Goal: Task Accomplishment & Management: Complete application form

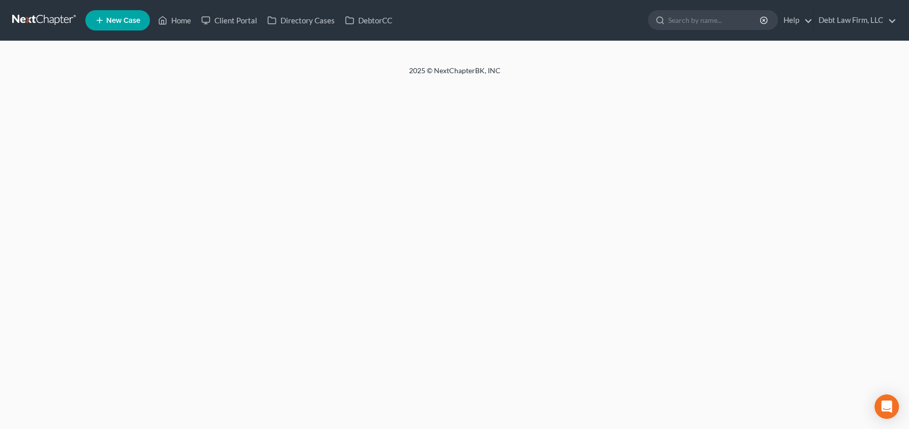
select select "4"
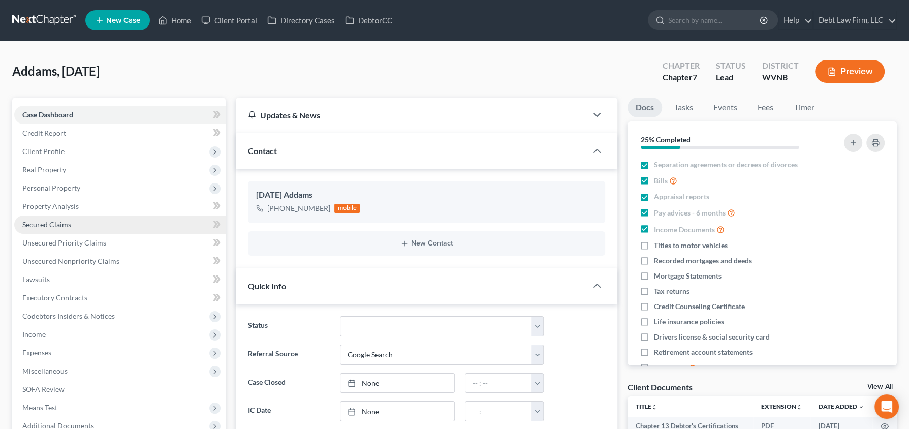
click at [70, 223] on link "Secured Claims" at bounding box center [119, 224] width 211 height 18
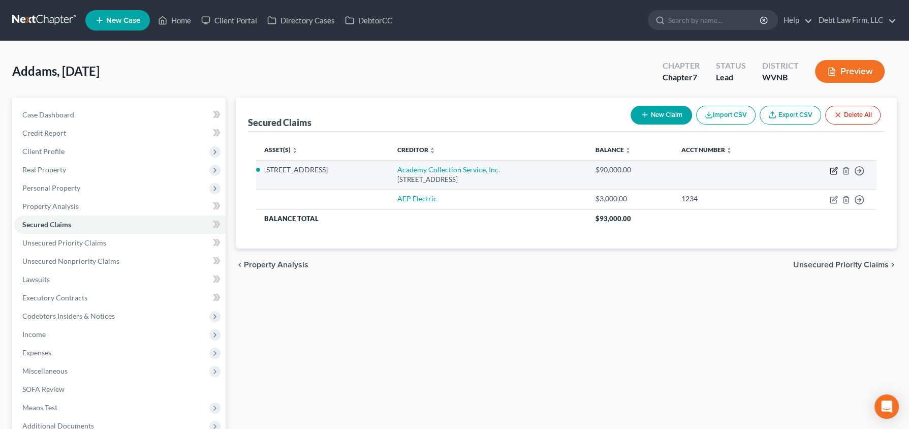
click at [831, 171] on icon "button" at bounding box center [834, 171] width 8 height 8
select select "0"
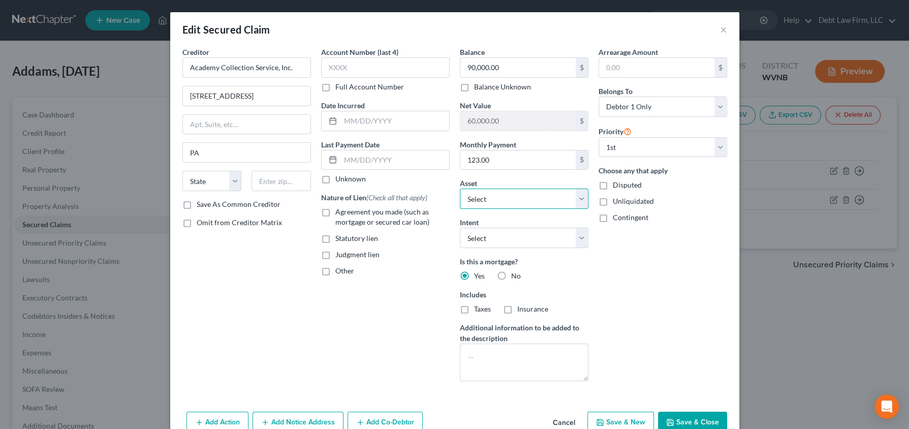
click at [509, 196] on select "Select Other Multiple Assets Clothing - T-shirt - $5.0 test (Cash on Hand) - $1…" at bounding box center [524, 198] width 129 height 20
select select "1"
click at [460, 188] on select "Select Other Multiple Assets Clothing - T-shirt - $5.0 test (Cash on Hand) - $1…" at bounding box center [524, 198] width 129 height 20
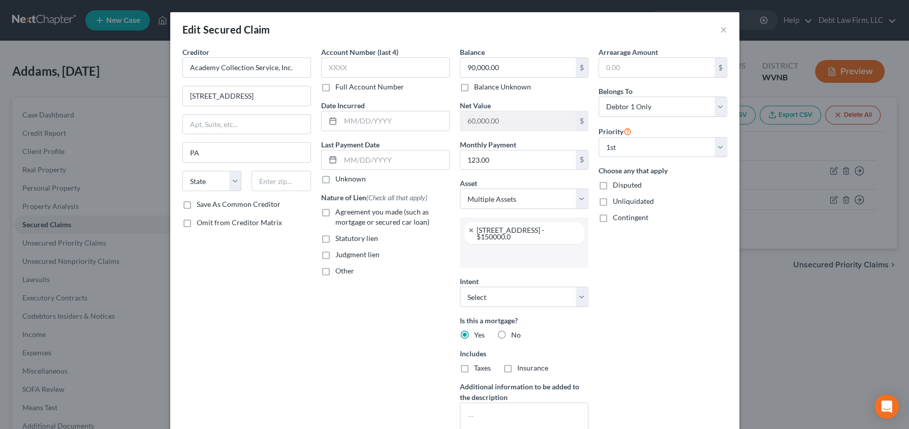
click at [492, 248] on input "text" at bounding box center [523, 255] width 114 height 15
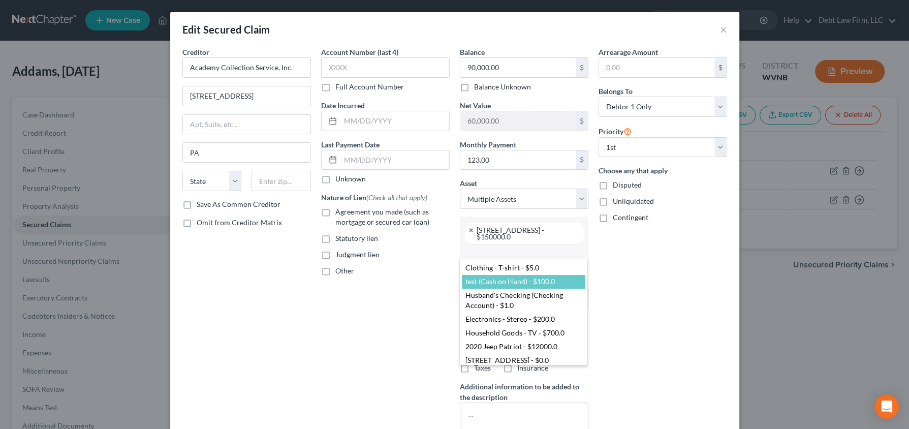
scroll to position [54, 0]
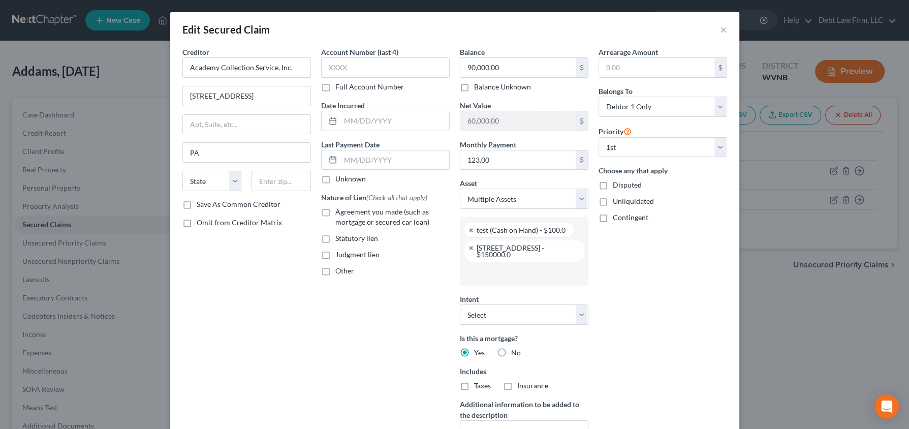
click at [480, 266] on input "text" at bounding box center [523, 273] width 114 height 15
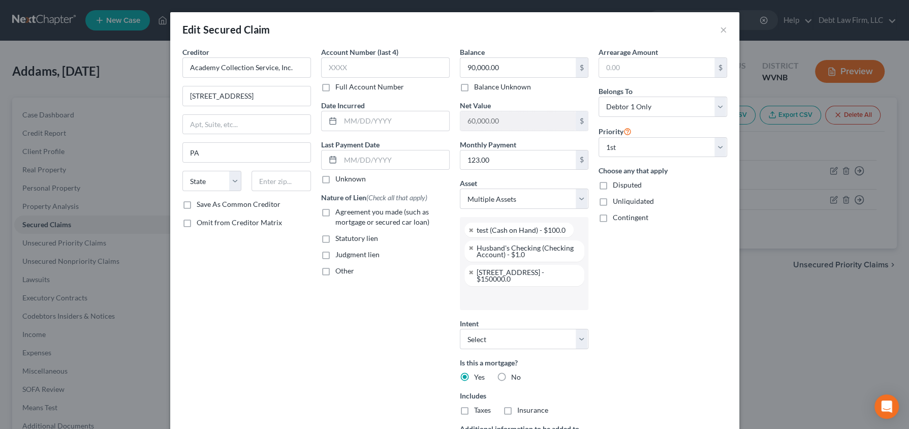
click at [475, 290] on input "text" at bounding box center [523, 297] width 114 height 15
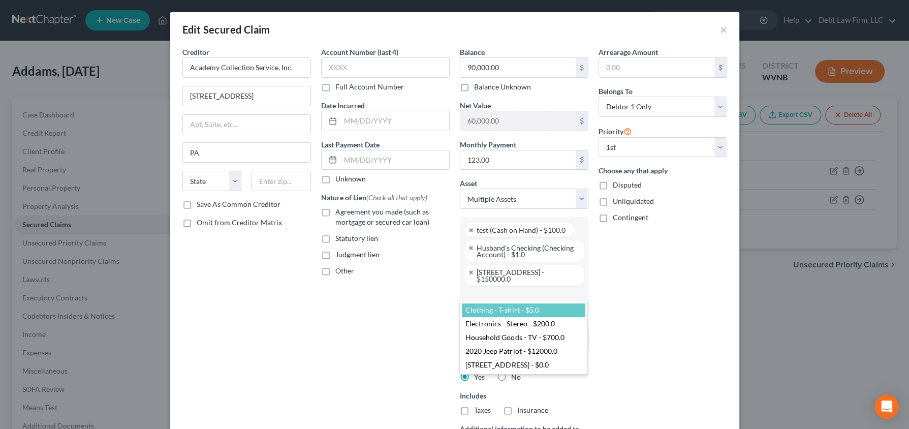
select select "1600625"
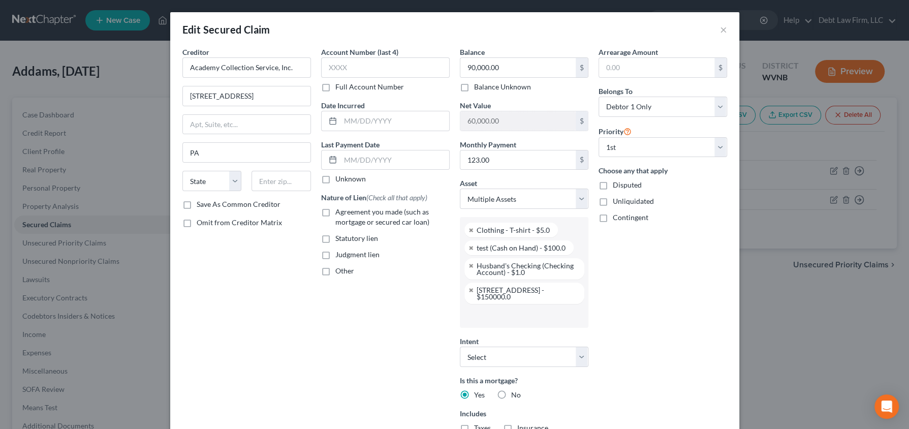
click at [473, 308] on input "text" at bounding box center [523, 315] width 114 height 15
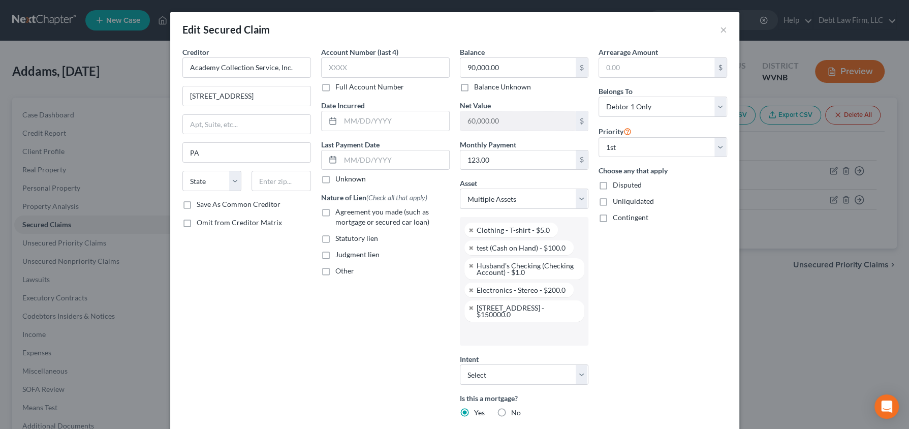
click at [478, 326] on input "text" at bounding box center [523, 333] width 114 height 15
click at [481, 343] on input "text" at bounding box center [523, 350] width 114 height 15
click at [479, 361] on input "text" at bounding box center [523, 368] width 114 height 15
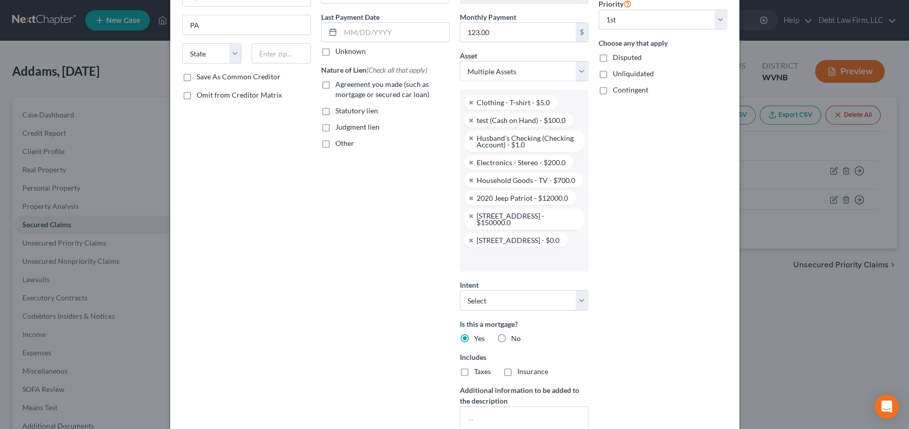
scroll to position [208, 0]
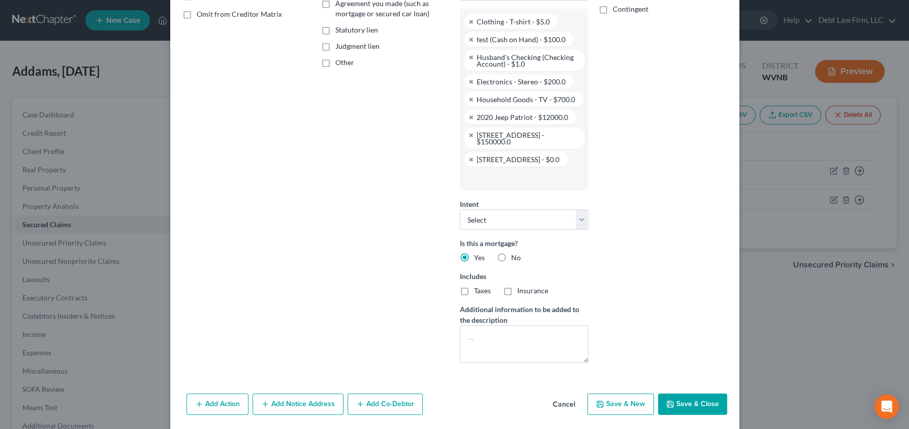
click at [683, 393] on button "Save & Close" at bounding box center [692, 403] width 69 height 21
select select
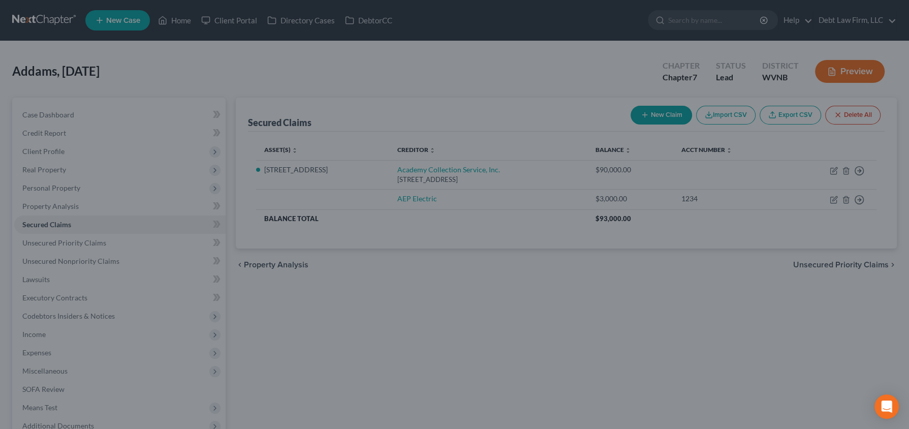
scroll to position [51, 0]
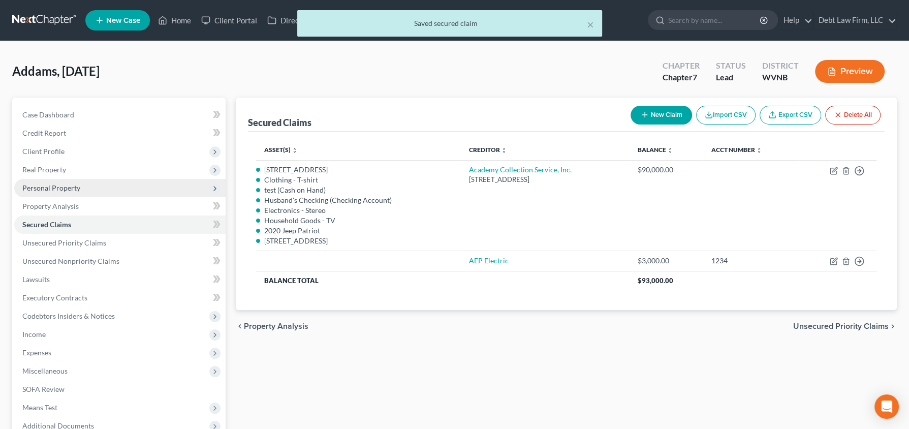
click at [69, 188] on span "Personal Property" at bounding box center [51, 187] width 58 height 9
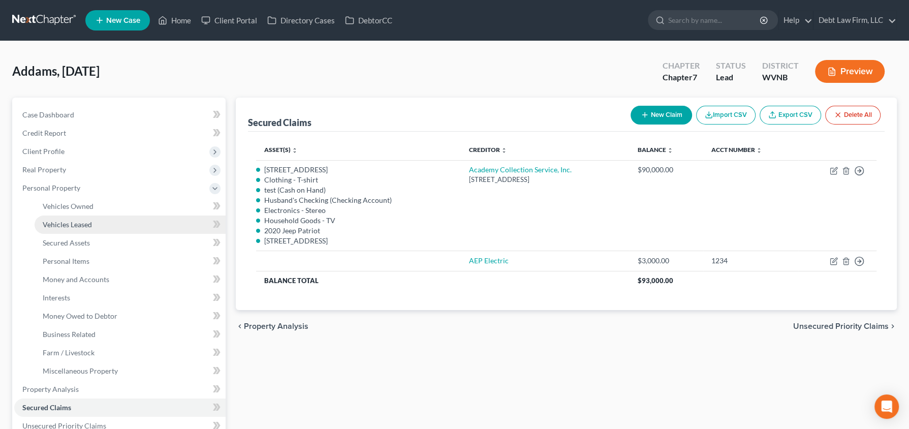
click at [74, 228] on link "Vehicles Leased" at bounding box center [130, 224] width 191 height 18
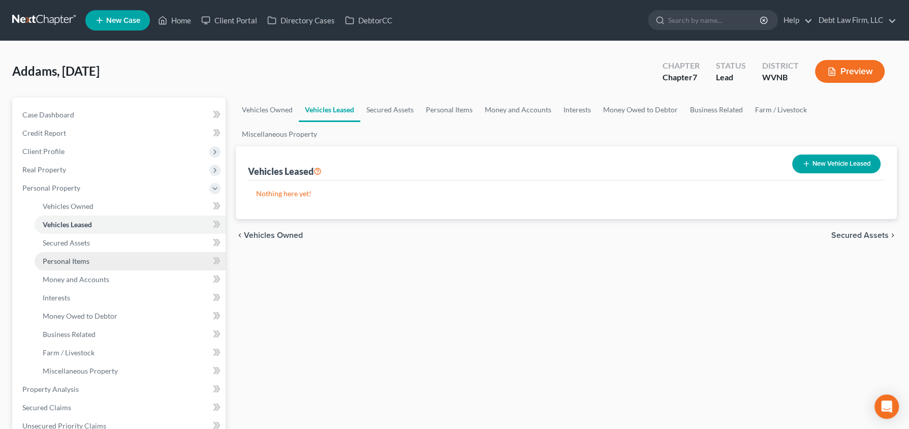
click at [69, 254] on link "Personal Items" at bounding box center [130, 261] width 191 height 18
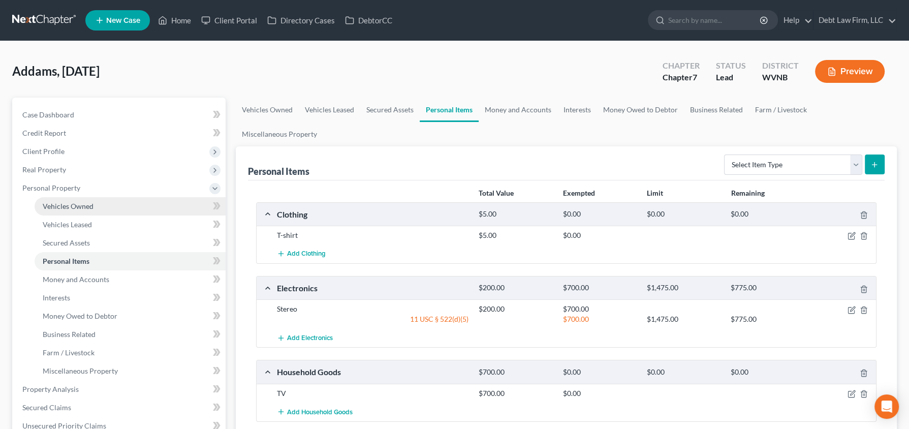
click at [90, 204] on span "Vehicles Owned" at bounding box center [68, 206] width 51 height 9
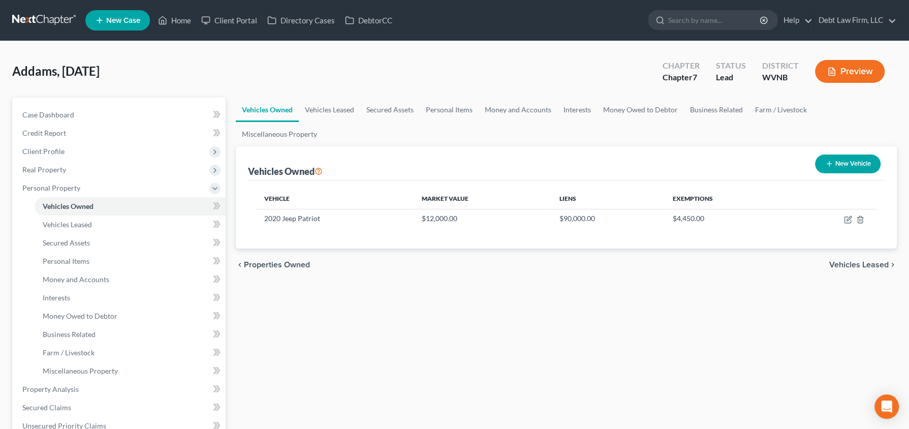
click at [854, 154] on button "New Vehicle" at bounding box center [848, 163] width 66 height 19
select select "0"
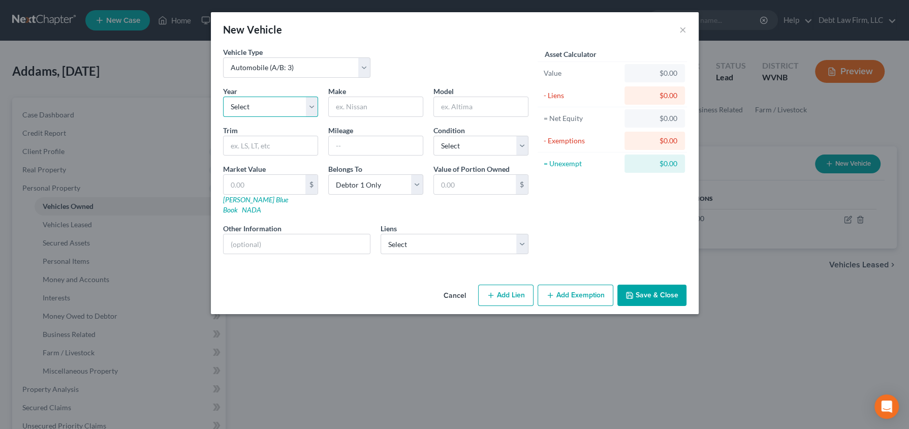
click at [265, 113] on select "Select 2026 2025 2024 2023 2022 2021 2020 2019 2018 2017 2016 2015 2014 2013 20…" at bounding box center [270, 107] width 95 height 20
select select "1"
click at [223, 97] on select "Select 2026 2025 2024 2023 2022 2021 2020 2019 2018 2017 2016 2015 2014 2013 20…" at bounding box center [270, 107] width 95 height 20
click at [454, 184] on input "text" at bounding box center [475, 184] width 82 height 19
type input "88"
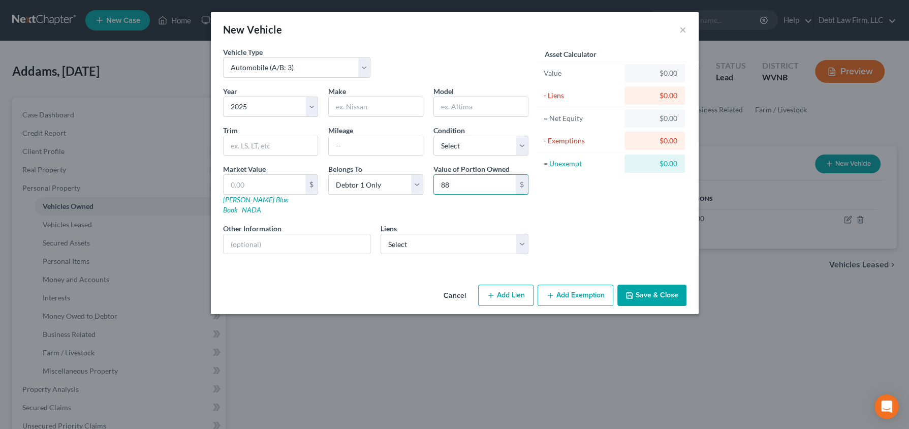
click at [641, 285] on button "Save & Close" at bounding box center [651, 295] width 69 height 21
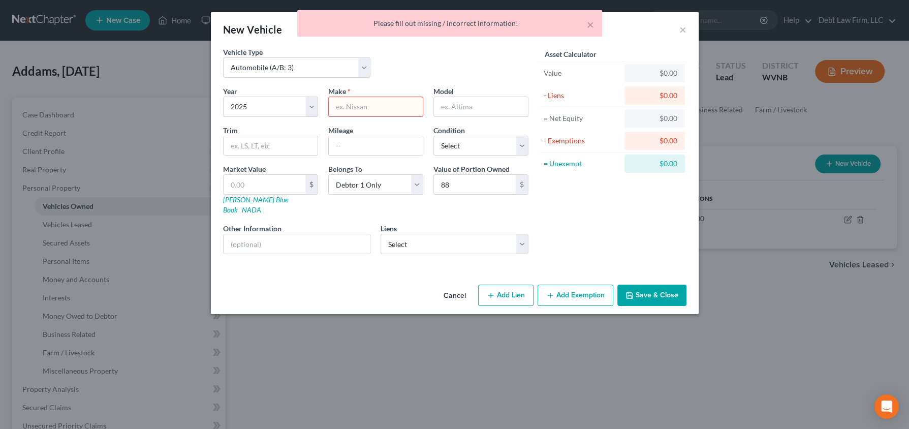
click at [398, 110] on input "text" at bounding box center [376, 106] width 94 height 19
type input "lkhjgjh"
click at [638, 285] on button "Save & Close" at bounding box center [651, 295] width 69 height 21
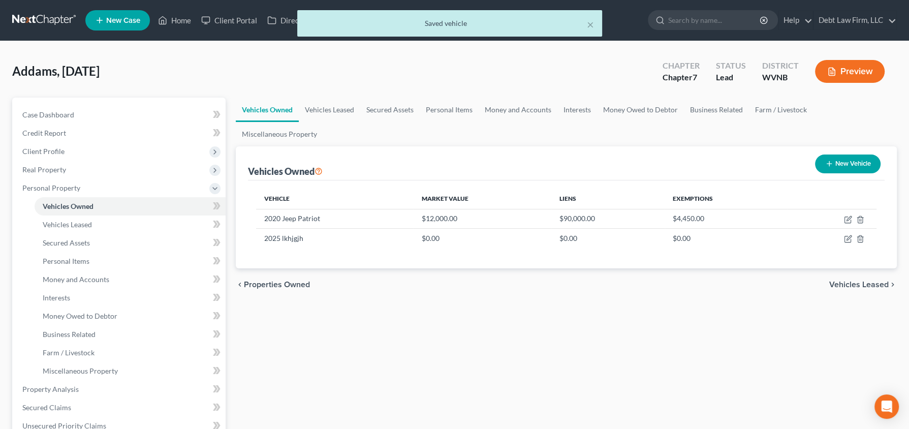
click at [841, 154] on button "New Vehicle" at bounding box center [848, 163] width 66 height 19
select select "0"
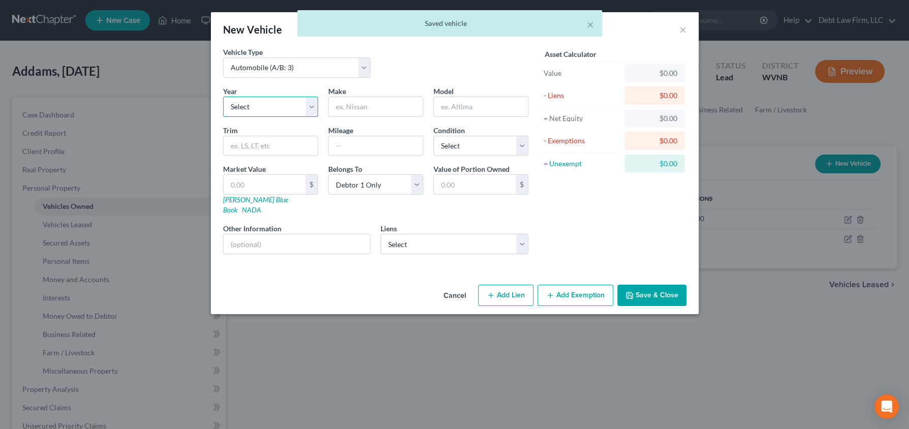
click at [255, 106] on select "Select 2026 2025 2024 2023 2022 2021 2020 2019 2018 2017 2016 2015 2014 2013 20…" at bounding box center [270, 107] width 95 height 20
select select "1"
click at [223, 97] on select "Select 2026 2025 2024 2023 2022 2021 2020 2019 2018 2017 2016 2015 2014 2013 20…" at bounding box center [270, 107] width 95 height 20
click at [360, 110] on input "text" at bounding box center [376, 106] width 94 height 19
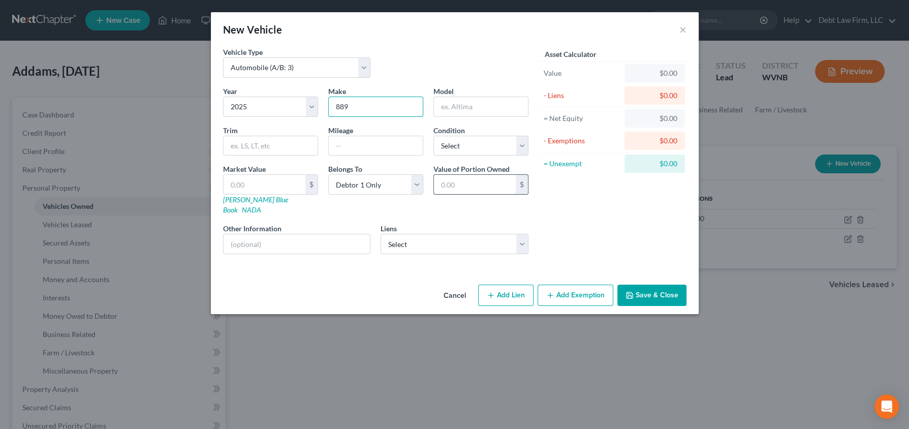
type input "889"
click at [479, 181] on input "text" at bounding box center [475, 184] width 82 height 19
click at [448, 184] on input "0,990" at bounding box center [475, 184] width 82 height 19
type input "0"
type input "999"
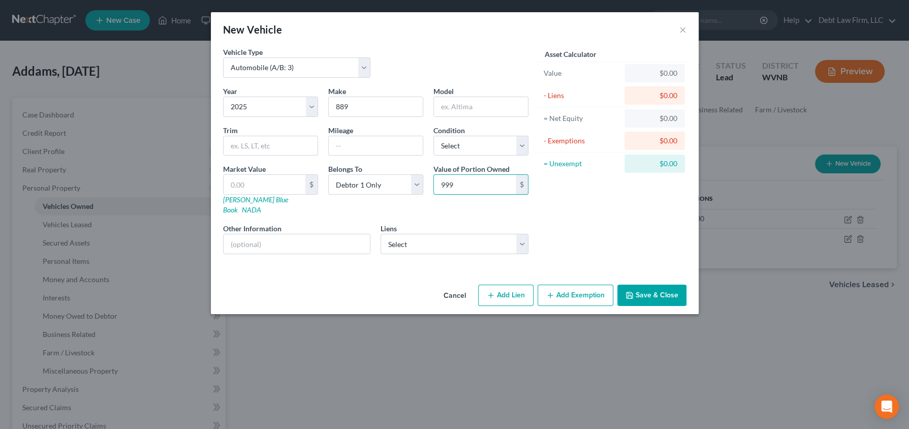
click at [659, 290] on button "Save & Close" at bounding box center [651, 295] width 69 height 21
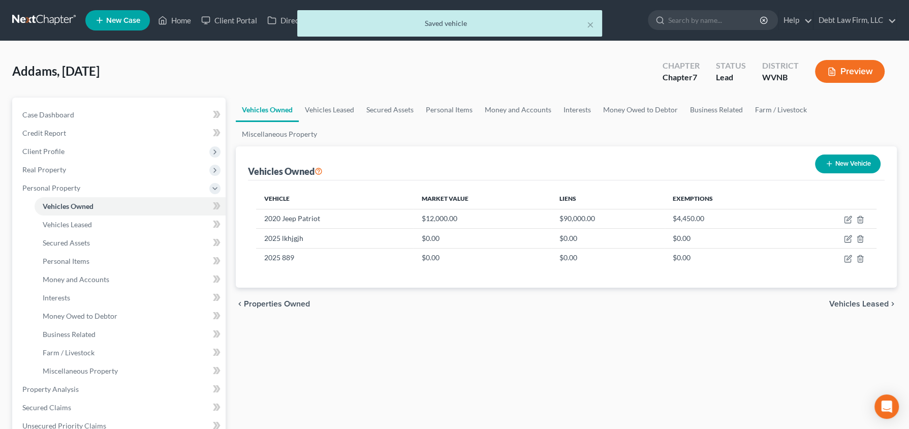
click at [857, 154] on button "New Vehicle" at bounding box center [848, 163] width 66 height 19
select select "0"
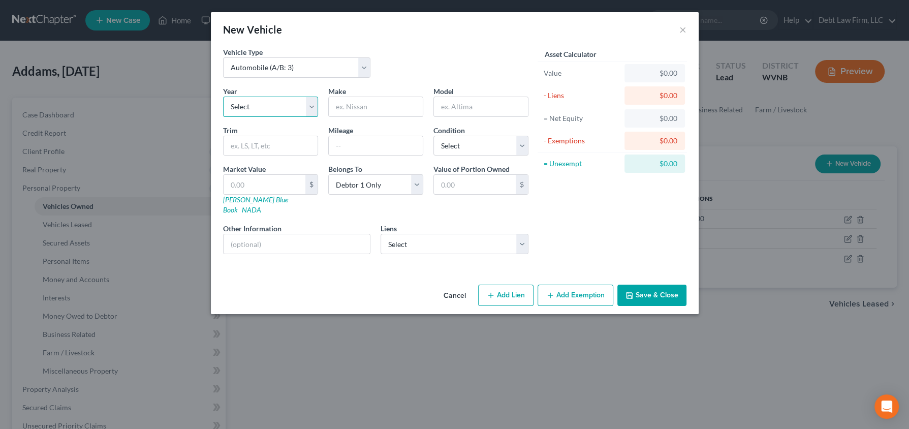
click at [288, 108] on select "Select 2026 2025 2024 2023 2022 2021 2020 2019 2018 2017 2016 2015 2014 2013 20…" at bounding box center [270, 107] width 95 height 20
select select "0"
click at [223, 97] on select "Select 2026 2025 2024 2023 2022 2021 2020 2019 2018 2017 2016 2015 2014 2013 20…" at bounding box center [270, 107] width 95 height 20
click at [378, 103] on input "text" at bounding box center [376, 106] width 94 height 19
type input "777"
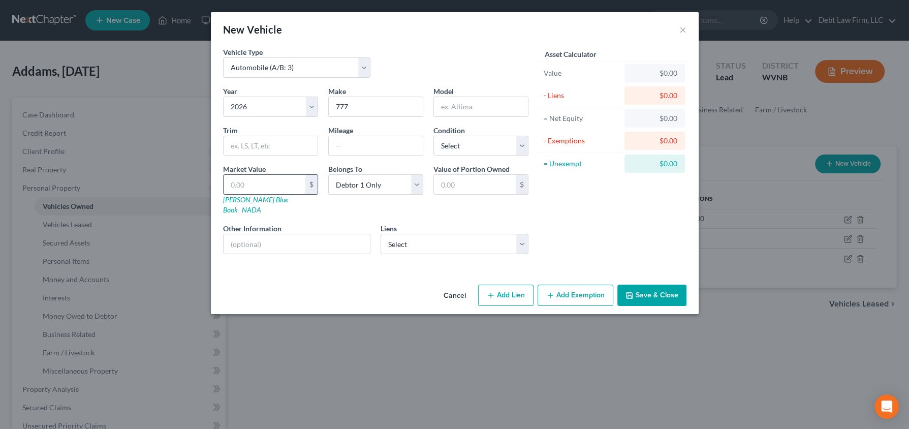
click at [243, 180] on input "text" at bounding box center [265, 184] width 82 height 19
type input "9"
type input "9.00"
type input "99"
type input "99.00"
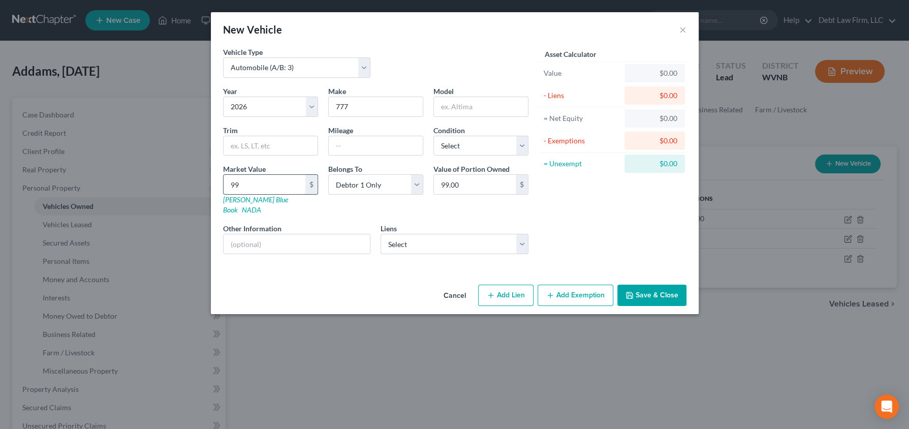
type input "999"
type input "999.00"
type input "999"
click at [661, 285] on button "Save & Close" at bounding box center [651, 295] width 69 height 21
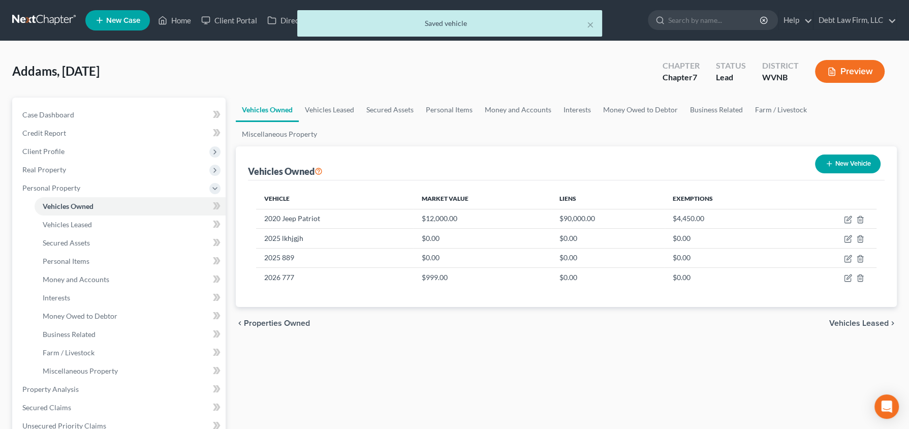
click at [845, 154] on button "New Vehicle" at bounding box center [848, 163] width 66 height 19
select select "0"
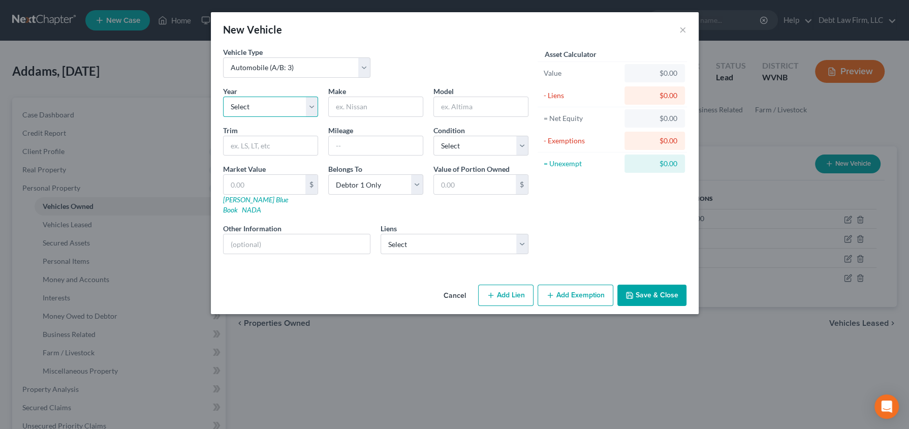
click at [279, 103] on select "Select 2026 2025 2024 2023 2022 2021 2020 2019 2018 2017 2016 2015 2014 2013 20…" at bounding box center [270, 107] width 95 height 20
select select "4"
click at [223, 97] on select "Select 2026 2025 2024 2023 2022 2021 2020 2019 2018 2017 2016 2015 2014 2013 20…" at bounding box center [270, 107] width 95 height 20
click at [360, 109] on input "text" at bounding box center [376, 106] width 94 height 19
type input "999"
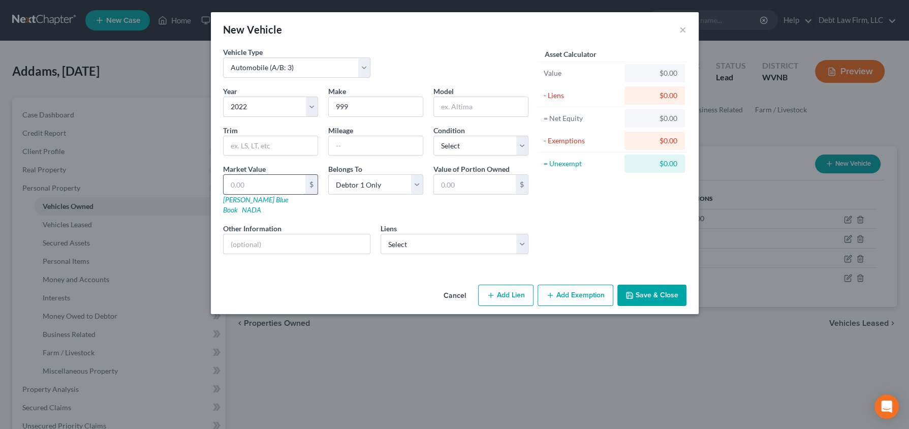
click at [277, 178] on input "text" at bounding box center [265, 184] width 82 height 19
type input "7"
type input "7.00"
type input "77"
type input "77.00"
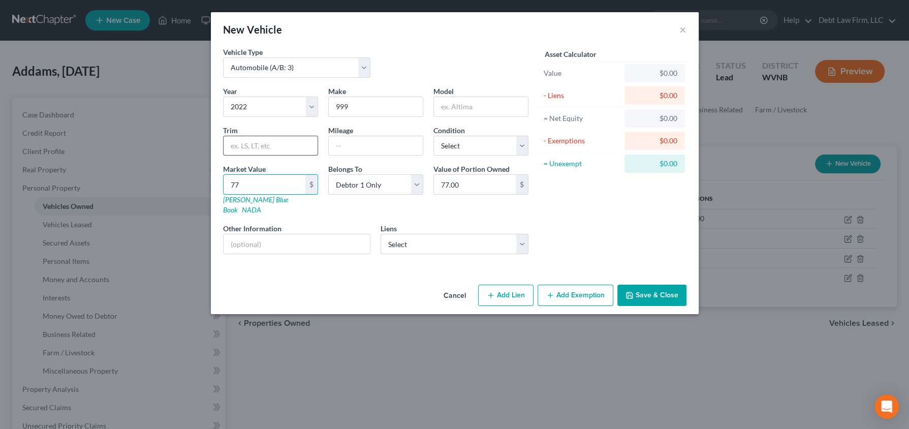
type input "777"
type input "777.00"
type input "777"
click at [664, 285] on button "Save & Close" at bounding box center [651, 295] width 69 height 21
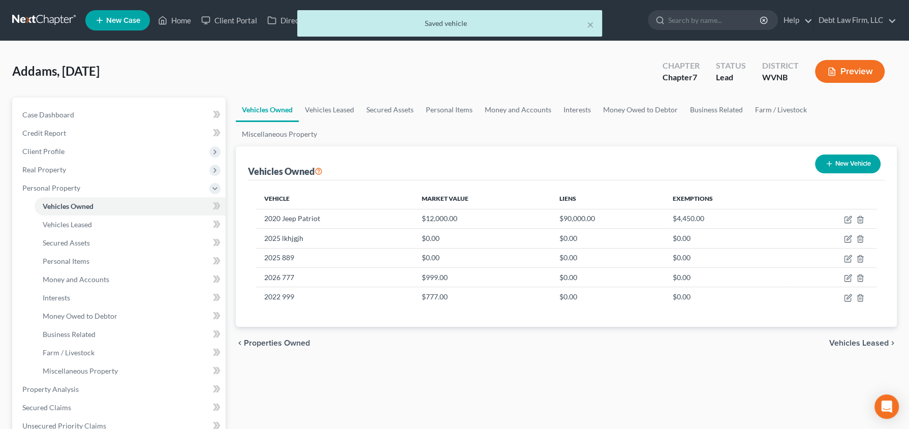
click at [841, 154] on button "New Vehicle" at bounding box center [848, 163] width 66 height 19
select select "0"
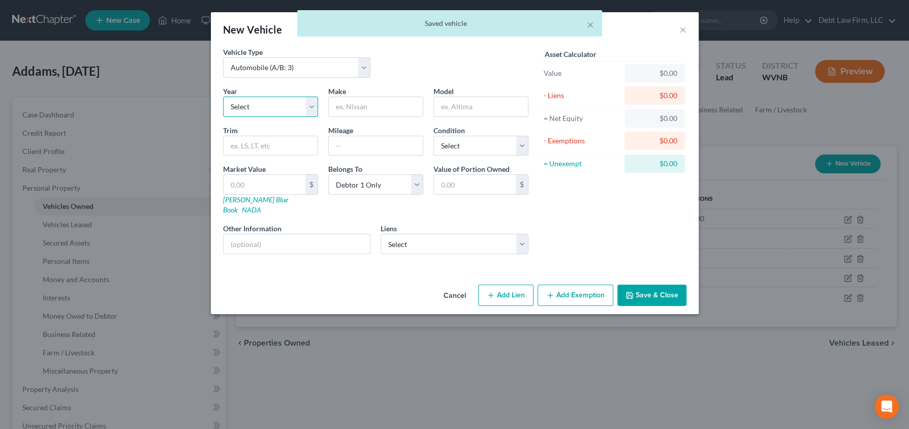
click at [293, 103] on select "Select 2026 2025 2024 2023 2022 2021 2020 2019 2018 2017 2016 2015 2014 2013 20…" at bounding box center [270, 107] width 95 height 20
select select "2"
click at [223, 97] on select "Select 2026 2025 2024 2023 2022 2021 2020 2019 2018 2017 2016 2015 2014 2013 20…" at bounding box center [270, 107] width 95 height 20
click at [361, 107] on input "text" at bounding box center [376, 106] width 94 height 19
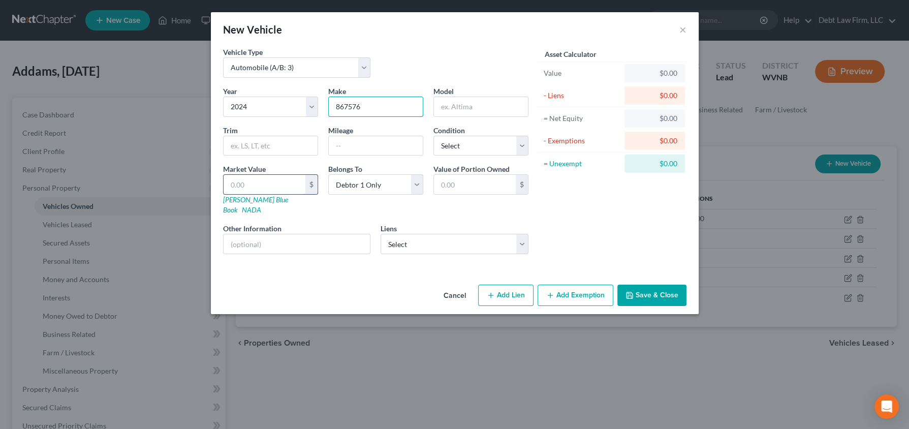
type input "867576"
click at [270, 187] on input "text" at bounding box center [265, 184] width 82 height 19
type input "7"
type input "7.00"
type input "77"
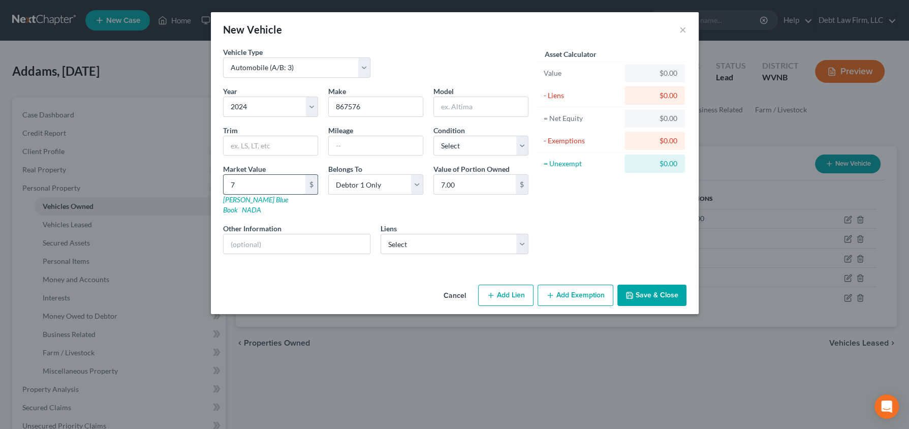
type input "77.00"
type input "7756"
type input "7,756.00"
type input "7,75656"
type input "775,656.00"
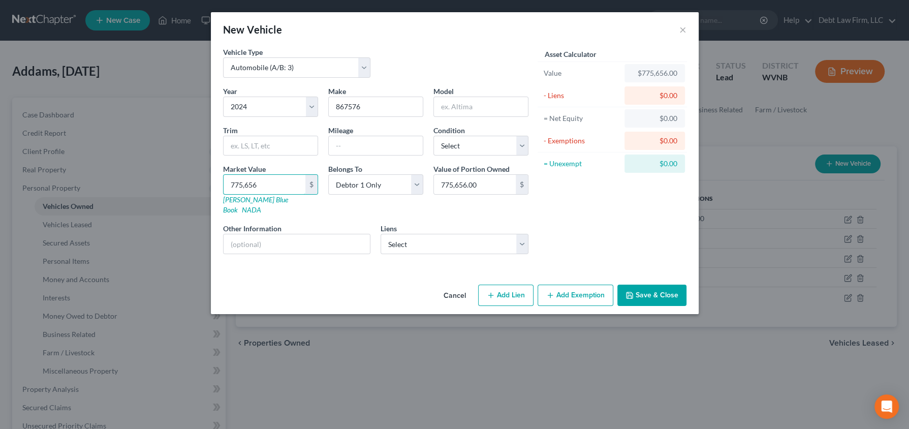
type input "775,656"
click at [667, 285] on button "Save & Close" at bounding box center [651, 295] width 69 height 21
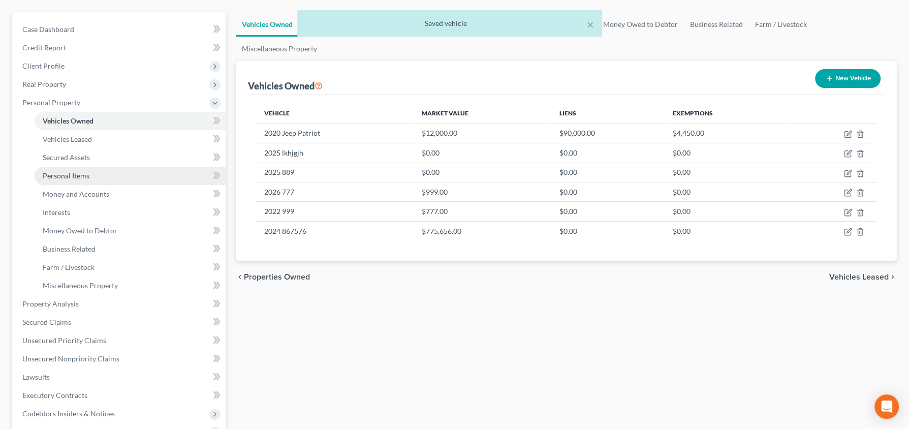
scroll to position [97, 0]
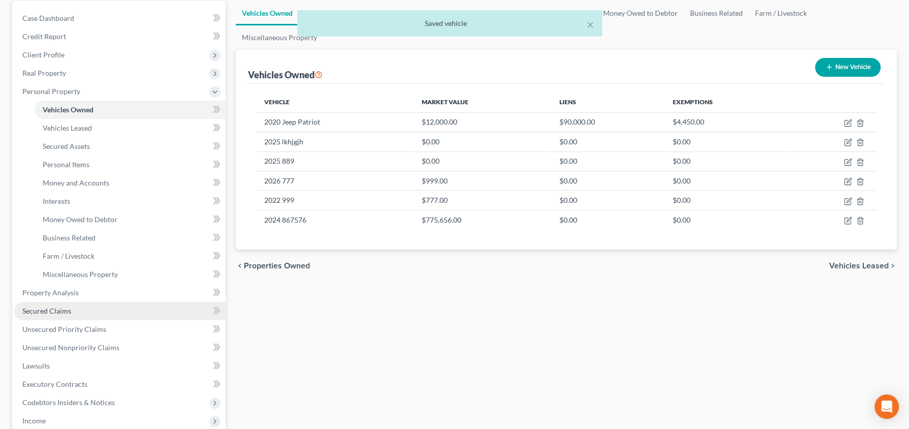
click at [61, 310] on span "Secured Claims" at bounding box center [46, 310] width 49 height 9
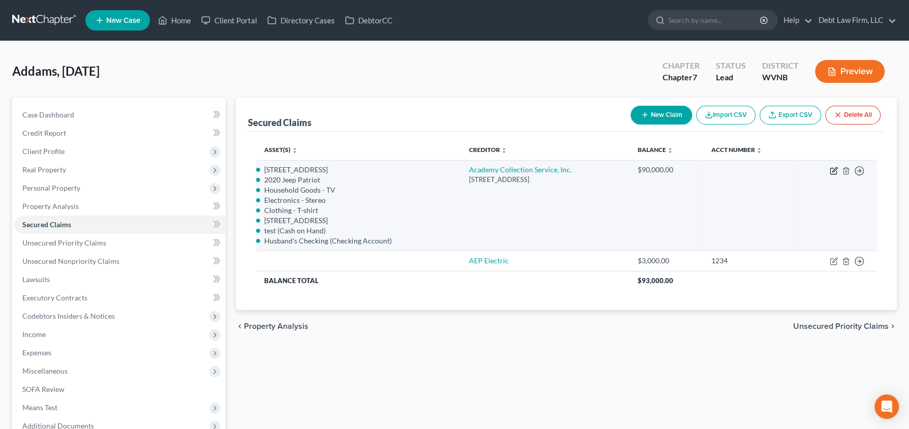
click at [832, 170] on icon "button" at bounding box center [834, 171] width 8 height 8
select select "1"
select select
select select "0"
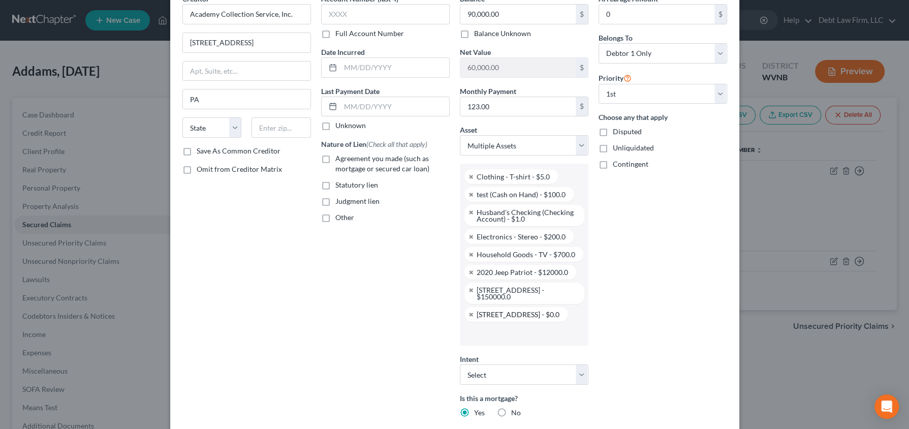
scroll to position [75, 0]
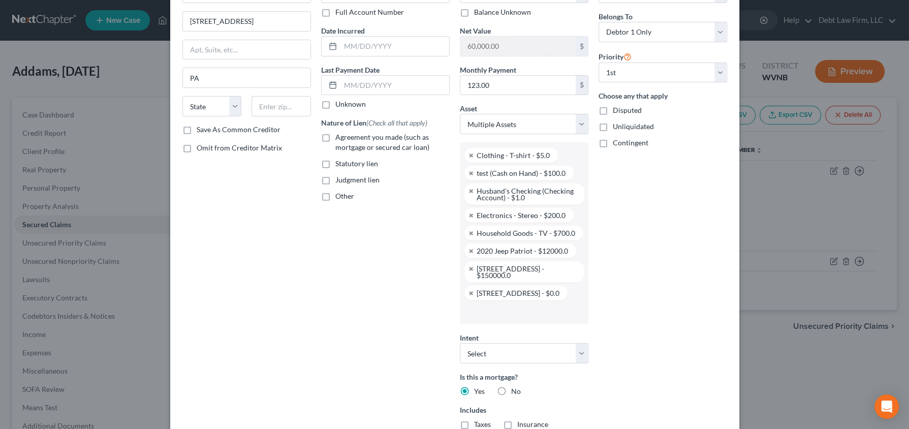
click at [498, 292] on ul "Clothing - T-shirt - $5.0 test (Cash on Hand) - $100.0 Husband's Checking (Chec…" at bounding box center [524, 233] width 129 height 182
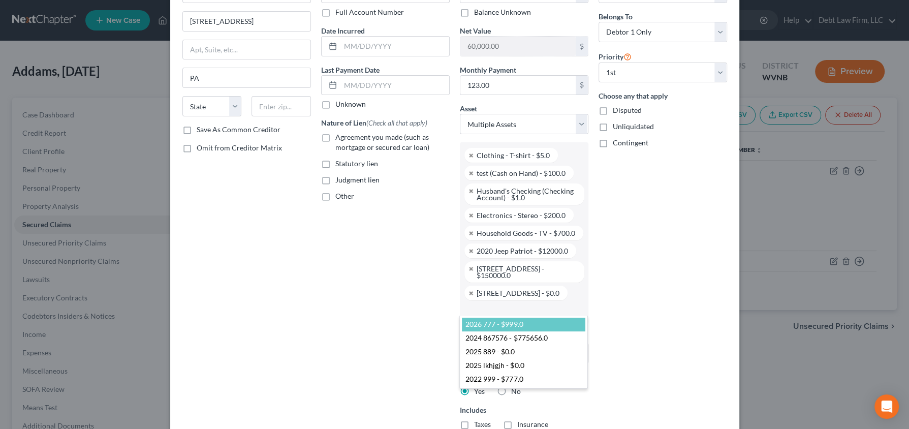
select select "2815772"
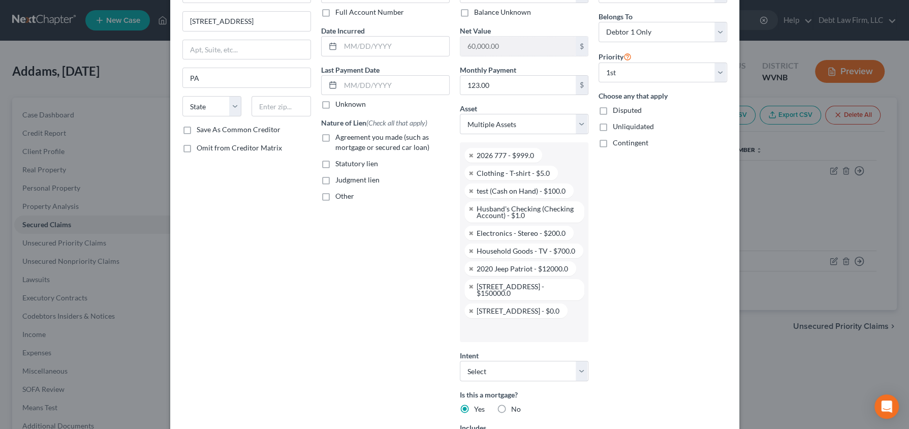
click at [486, 322] on input "text" at bounding box center [523, 329] width 114 height 15
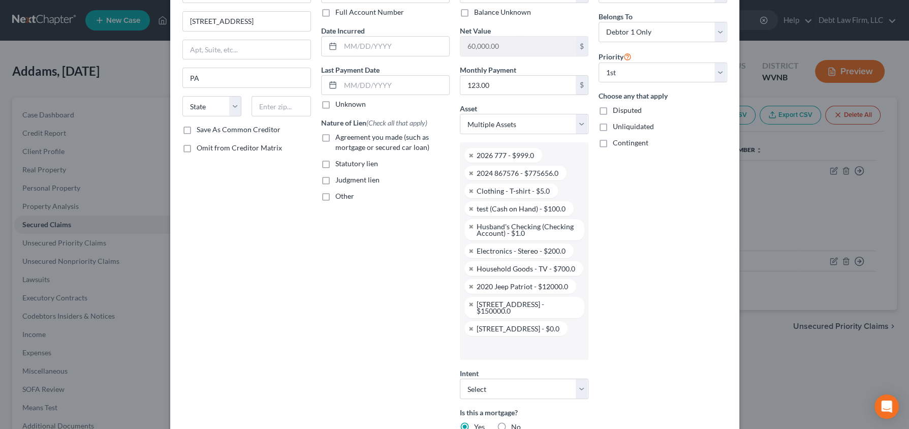
click at [485, 340] on input "text" at bounding box center [523, 347] width 114 height 15
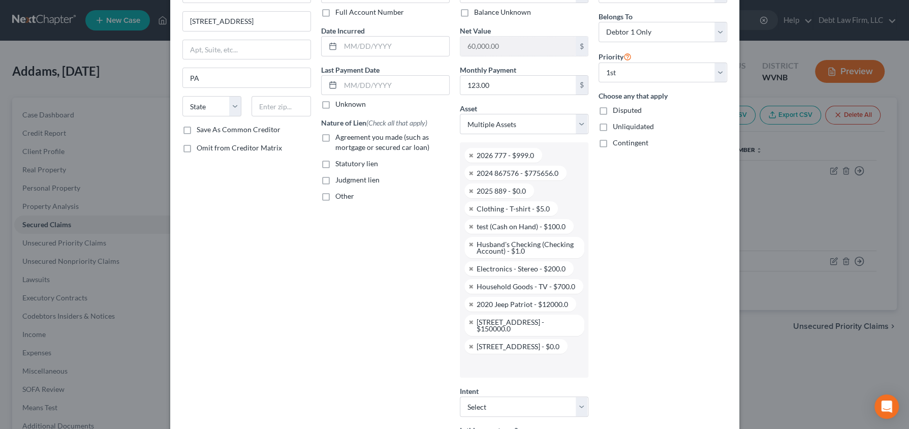
click at [485, 362] on input "text" at bounding box center [523, 365] width 114 height 15
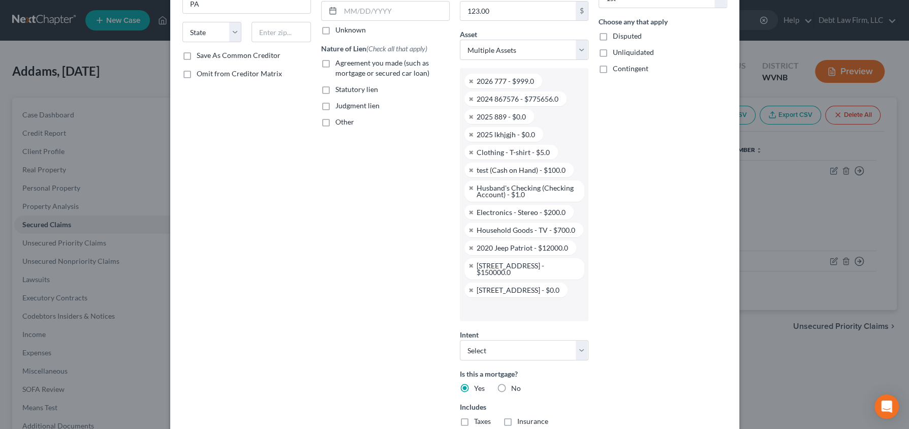
scroll to position [150, 0]
click at [482, 300] on input "text" at bounding box center [523, 307] width 114 height 15
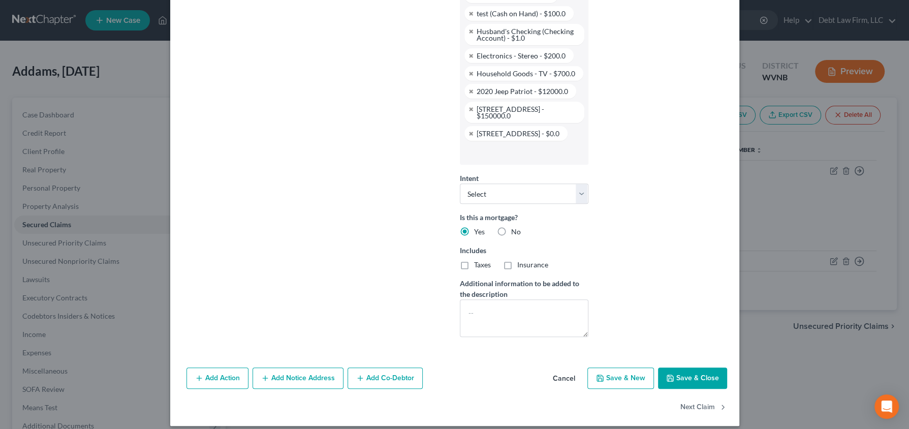
click at [679, 367] on button "Save & Close" at bounding box center [692, 377] width 69 height 21
select select
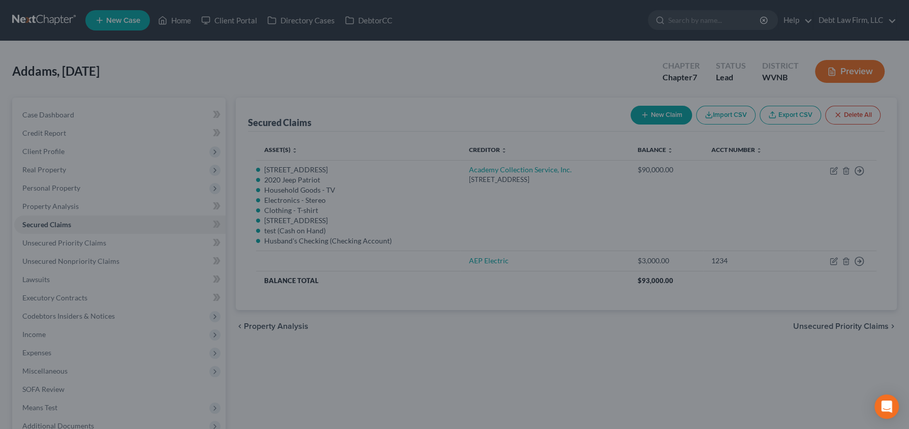
scroll to position [51, 0]
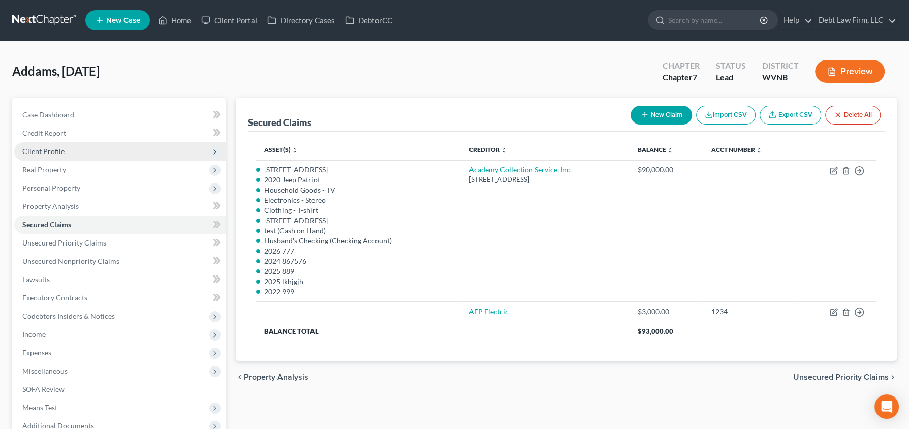
click at [75, 152] on span "Client Profile" at bounding box center [119, 151] width 211 height 18
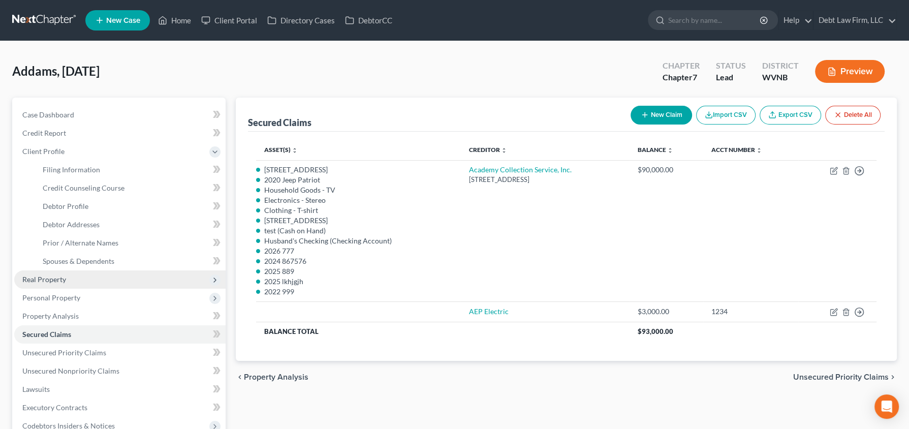
click at [71, 281] on span "Real Property" at bounding box center [119, 279] width 211 height 18
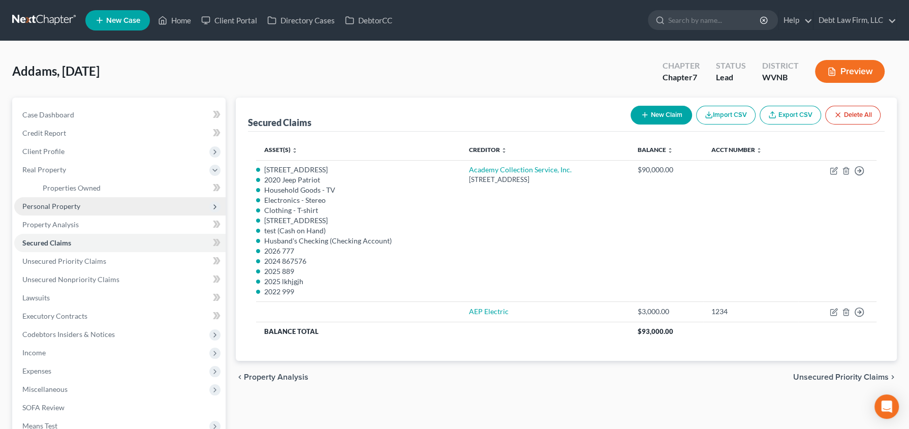
click at [83, 208] on span "Personal Property" at bounding box center [119, 206] width 211 height 18
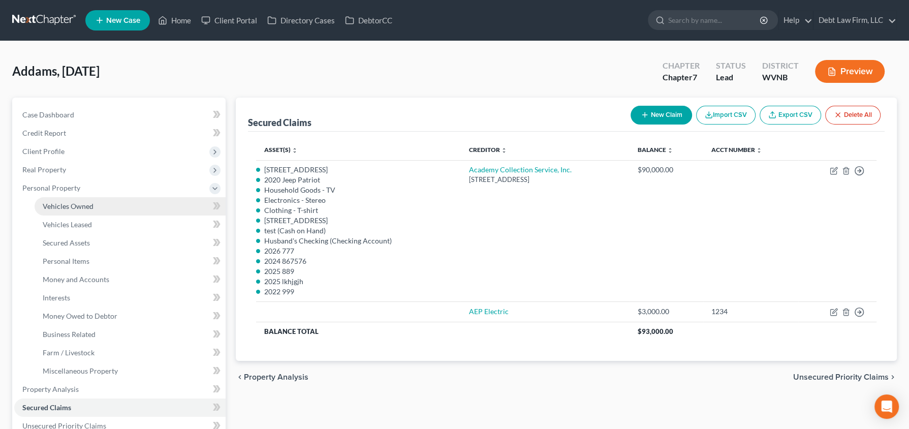
click at [85, 208] on span "Vehicles Owned" at bounding box center [68, 206] width 51 height 9
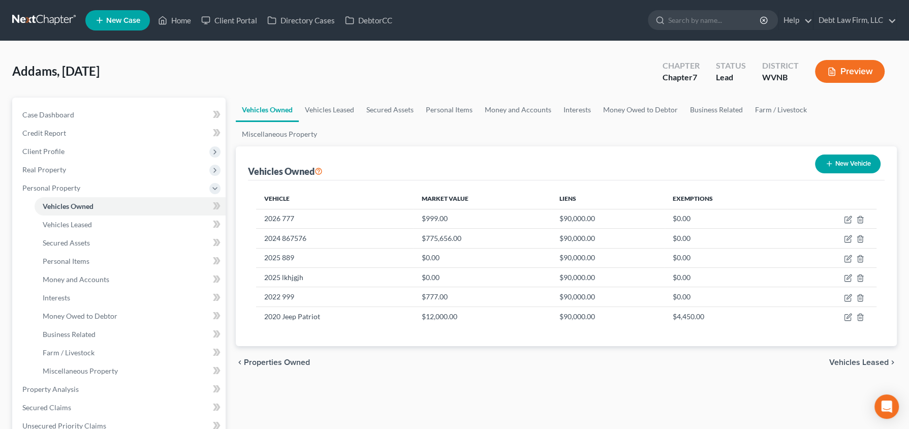
click at [841, 154] on button "New Vehicle" at bounding box center [848, 163] width 66 height 19
select select "0"
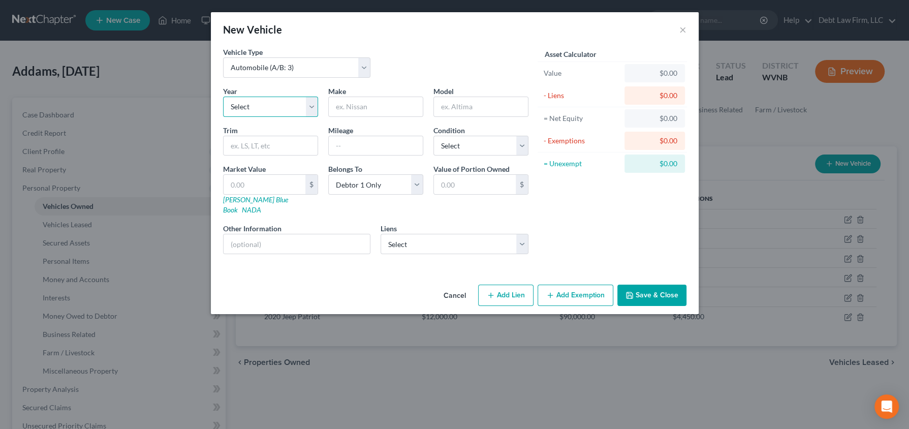
click at [283, 109] on select "Select 2026 2025 2024 2023 2022 2021 2020 2019 2018 2017 2016 2015 2014 2013 20…" at bounding box center [270, 107] width 95 height 20
select select "0"
click at [223, 97] on select "Select 2026 2025 2024 2023 2022 2021 2020 2019 2018 2017 2016 2015 2014 2013 20…" at bounding box center [270, 107] width 95 height 20
click at [370, 99] on input "text" at bounding box center [376, 106] width 94 height 19
type input "3323"
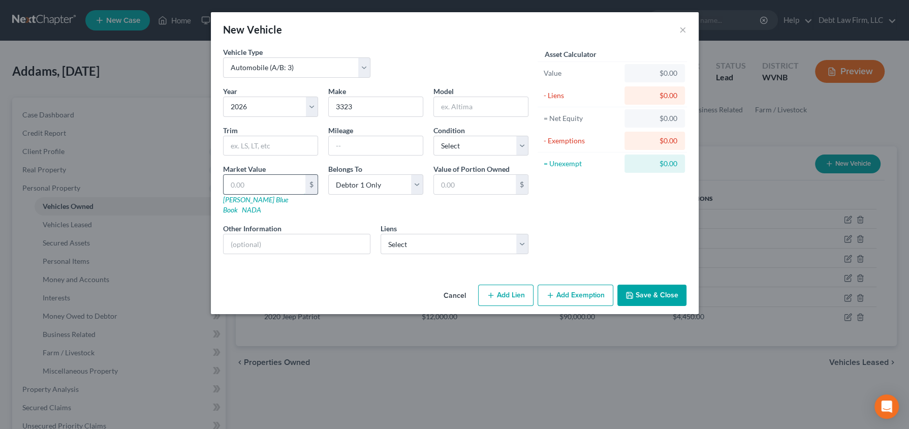
click at [290, 180] on input "text" at bounding box center [265, 184] width 82 height 19
type input "3"
type input "3.00"
type input "34"
type input "34.00"
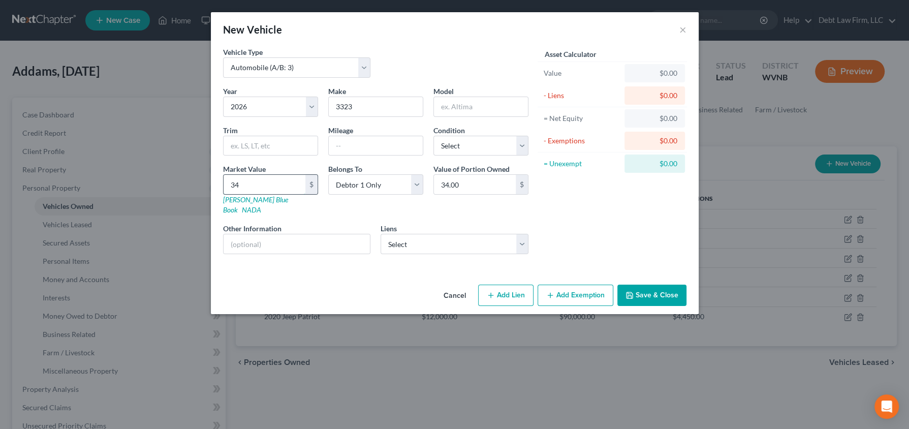
type input "342"
type input "342.00"
type input "3423"
type input "3,423.00"
type input "3,423"
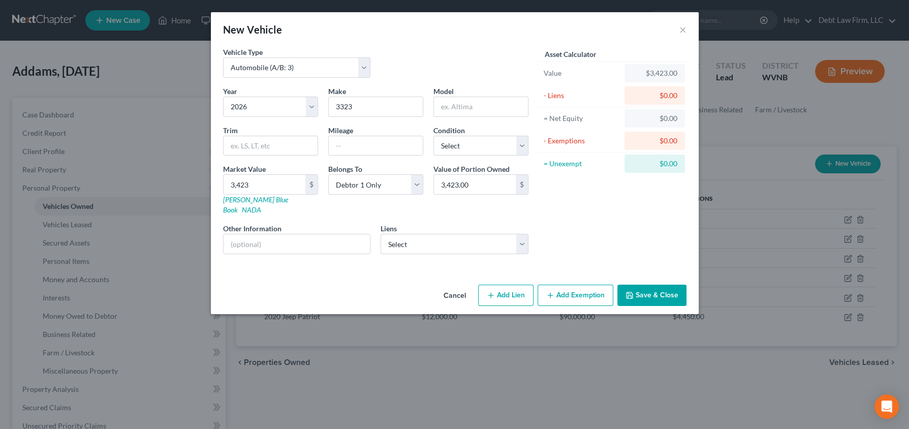
click at [640, 286] on button "Save & Close" at bounding box center [651, 295] width 69 height 21
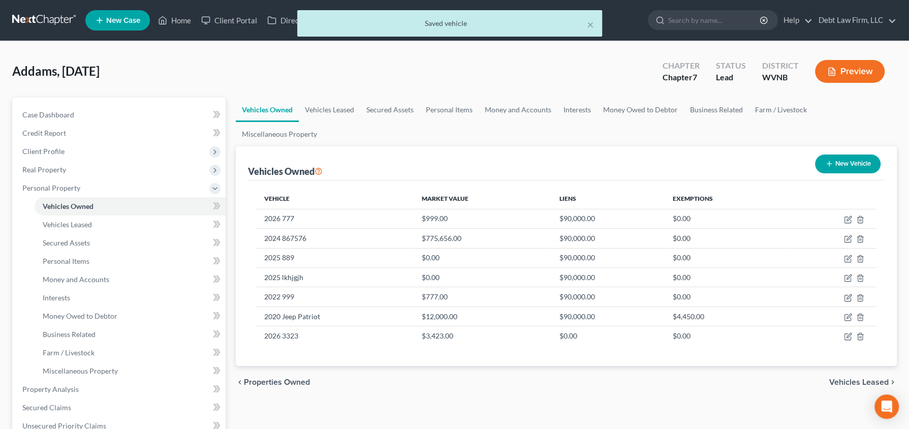
click at [828, 160] on icon "button" at bounding box center [829, 164] width 8 height 8
select select "0"
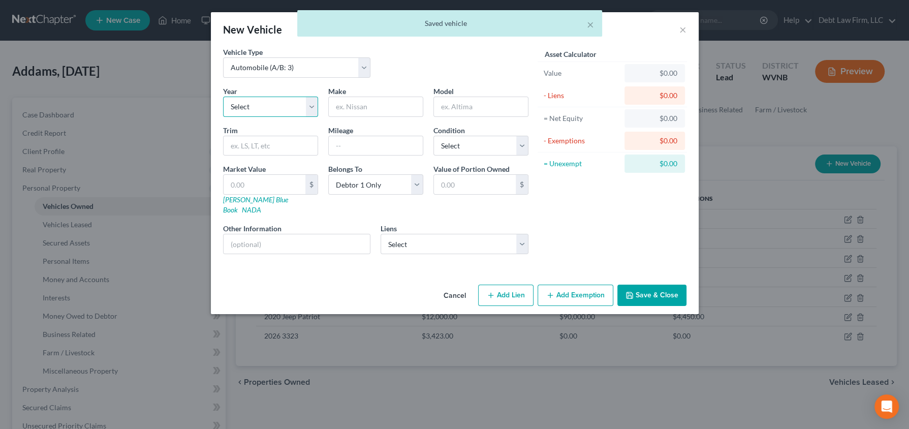
click at [266, 102] on select "Select 2026 2025 2024 2023 2022 2021 2020 2019 2018 2017 2016 2015 2014 2013 20…" at bounding box center [270, 107] width 95 height 20
select select "4"
click at [223, 97] on select "Select 2026 2025 2024 2023 2022 2021 2020 2019 2018 2017 2016 2015 2014 2013 20…" at bounding box center [270, 107] width 95 height 20
click at [362, 104] on input "text" at bounding box center [376, 106] width 94 height 19
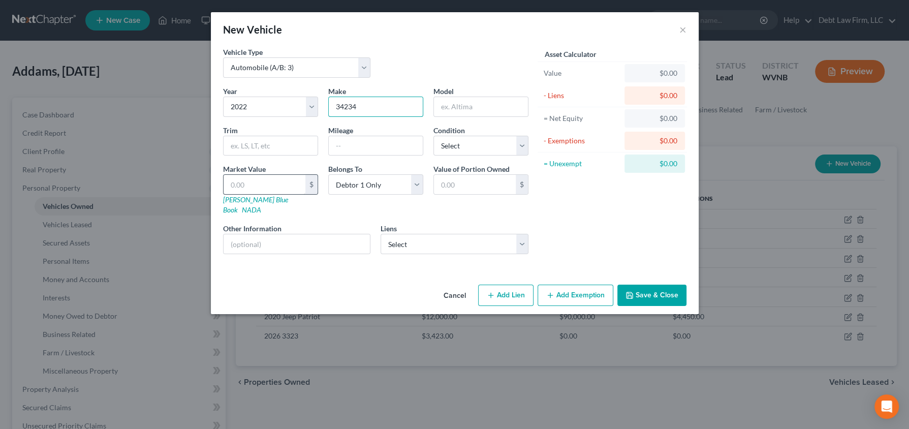
type input "34234"
click at [260, 190] on input "text" at bounding box center [265, 184] width 82 height 19
type input "4"
type input "4.00"
type input "43"
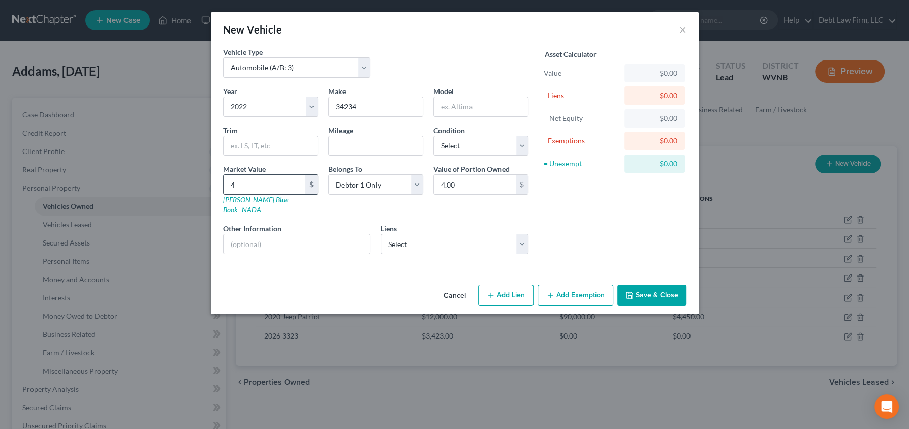
type input "43.00"
type input "432"
type input "432.00"
type input "4323"
type input "4,323.00"
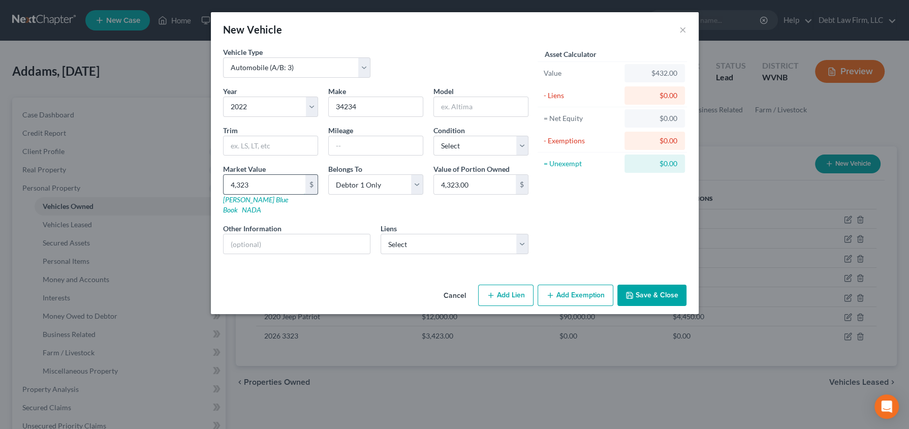
type input "4,3234"
type input "43,234.00"
type input "432,343"
type input "432,343.00"
type input "432,343"
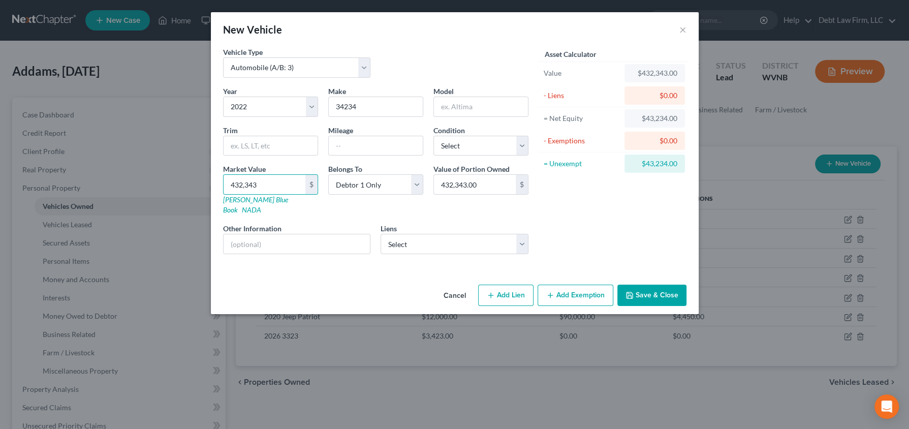
click at [664, 285] on button "Save & Close" at bounding box center [651, 295] width 69 height 21
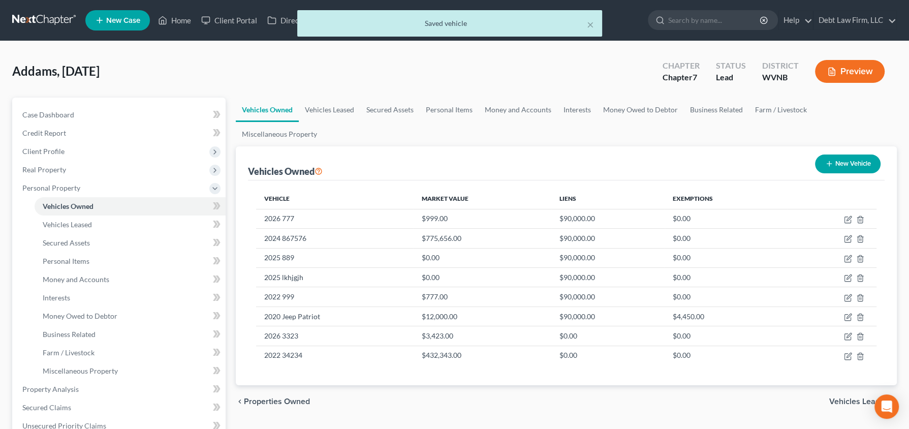
click at [826, 160] on icon "button" at bounding box center [829, 164] width 8 height 8
select select "0"
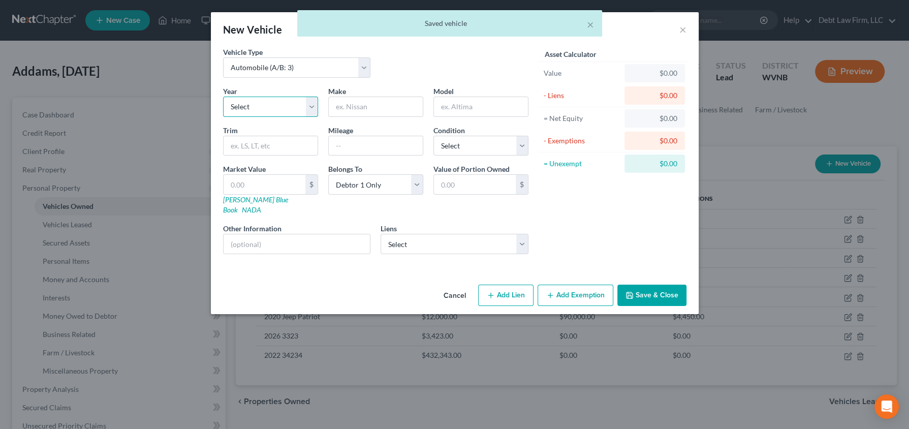
click at [263, 99] on select "Select 2026 2025 2024 2023 2022 2021 2020 2019 2018 2017 2016 2015 2014 2013 20…" at bounding box center [270, 107] width 95 height 20
select select "10"
click at [223, 97] on select "Select 2026 2025 2024 2023 2022 2021 2020 2019 2018 2017 2016 2015 2014 2013 20…" at bounding box center [270, 107] width 95 height 20
click at [398, 103] on input "text" at bounding box center [376, 106] width 94 height 19
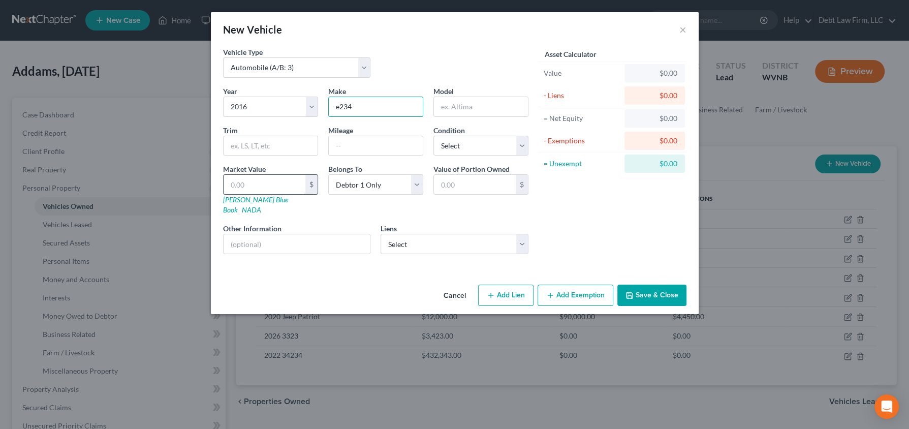
type input "e234"
click at [264, 185] on input "text" at bounding box center [265, 184] width 82 height 19
type input "4"
type input "4.00"
type input "44"
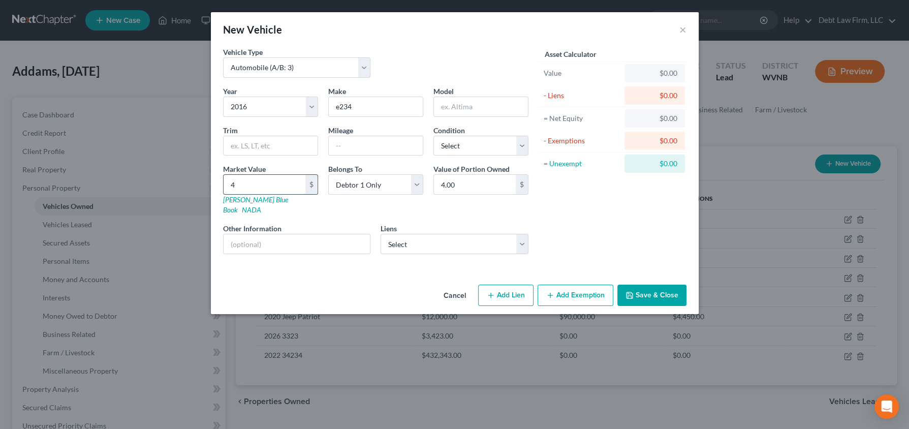
type input "44.00"
type input "443"
type input "443.00"
type input "4434"
type input "4,434.00"
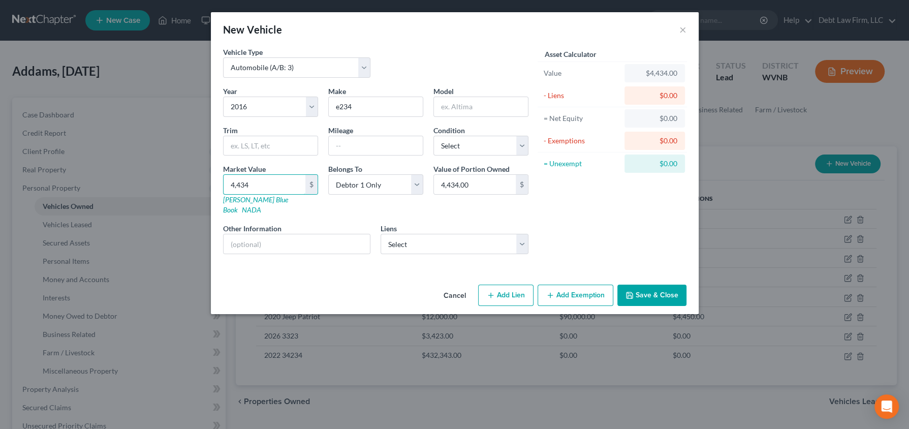
type input "4,434"
click at [651, 285] on button "Save & Close" at bounding box center [651, 295] width 69 height 21
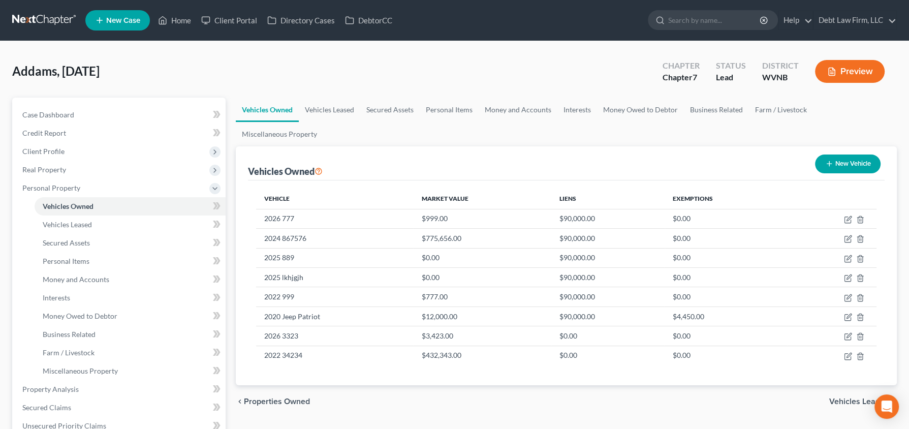
click at [856, 154] on button "New Vehicle" at bounding box center [848, 163] width 66 height 19
select select "0"
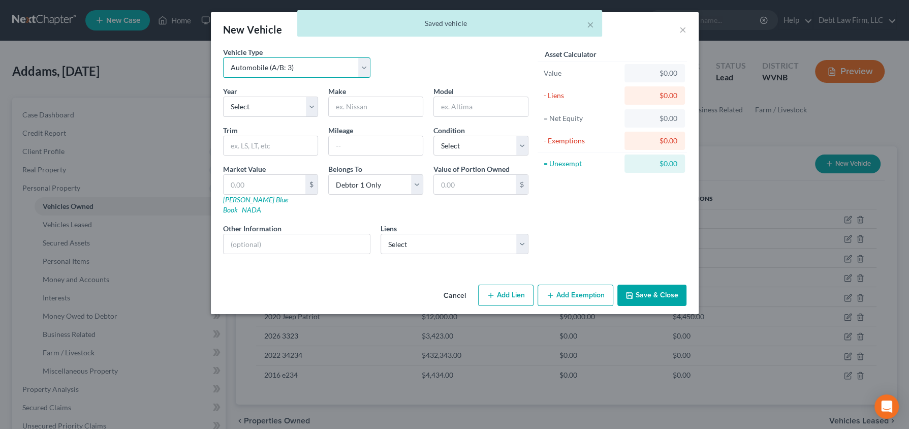
click at [265, 73] on select "Select Automobile (A/B: 3) Truck (A/B: 3) Trailer (A/B: 4) Watercraft (A/B: 4) …" at bounding box center [297, 67] width 148 height 20
click at [223, 57] on select "Select Automobile (A/B: 3) Truck (A/B: 3) Trailer (A/B: 4) Watercraft (A/B: 4) …" at bounding box center [297, 67] width 148 height 20
click at [244, 101] on select "Select 2026 2025 2024 2023 2022 2021 2020 2019 2018 2017 2016 2015 2014 2013 20…" at bounding box center [270, 107] width 95 height 20
select select "4"
click at [223, 97] on select "Select 2026 2025 2024 2023 2022 2021 2020 2019 2018 2017 2016 2015 2014 2013 20…" at bounding box center [270, 107] width 95 height 20
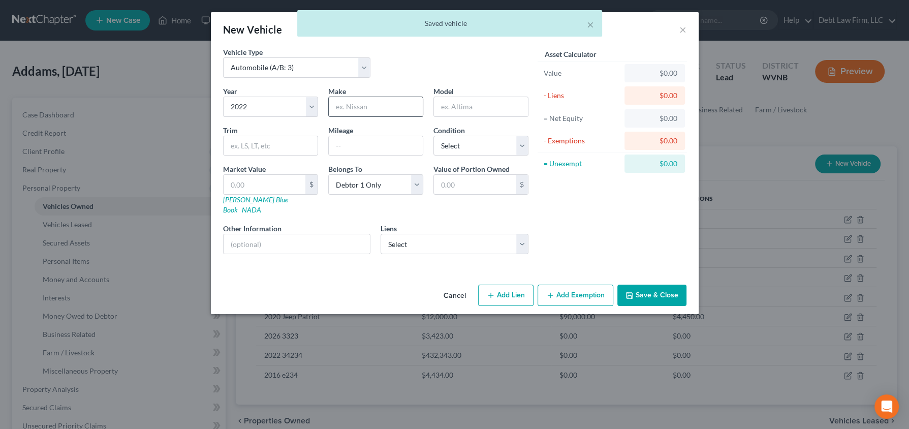
click at [342, 115] on div at bounding box center [375, 107] width 95 height 20
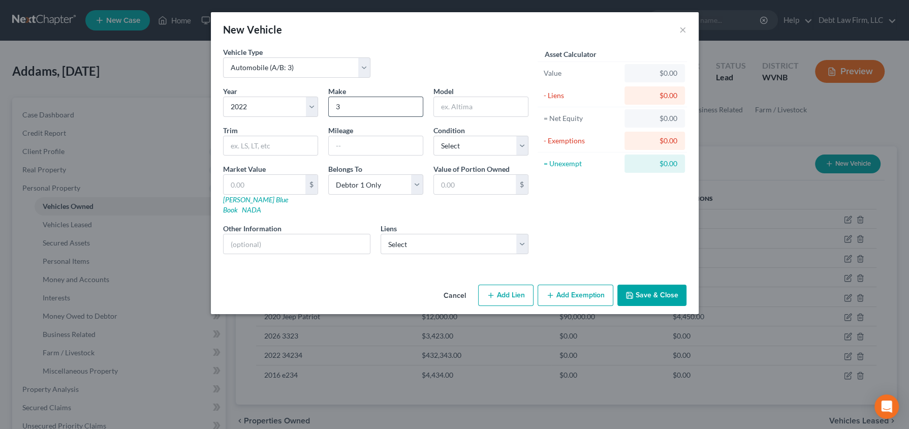
click at [348, 106] on input "3" at bounding box center [376, 106] width 94 height 19
type input "345345"
click at [246, 180] on input "text" at bounding box center [265, 184] width 82 height 19
type input "3"
type input "3.00"
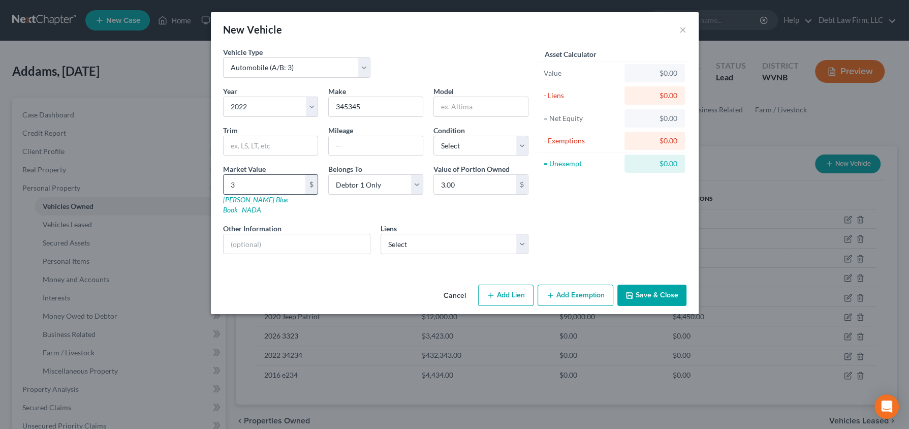
type input "34"
type input "34.00"
type input "342"
type input "342.00"
type input "3424"
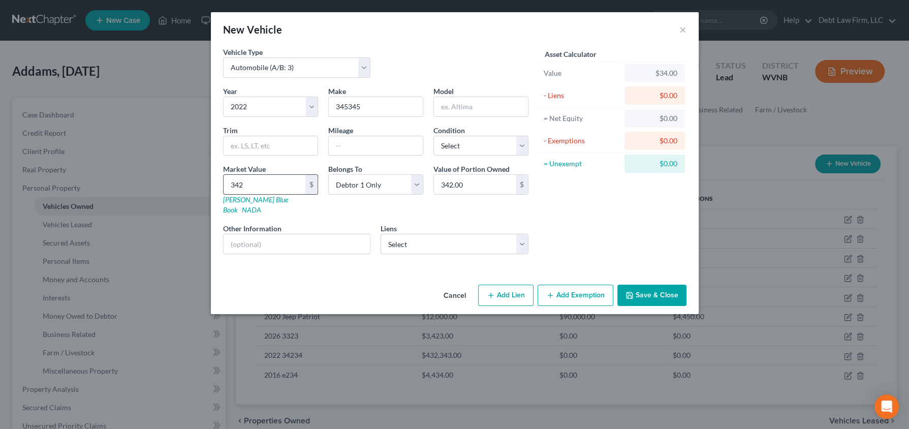
type input "3,424.00"
type input "34243"
type input "34,243.00"
type input "34,243"
click at [662, 288] on button "Save & Close" at bounding box center [651, 295] width 69 height 21
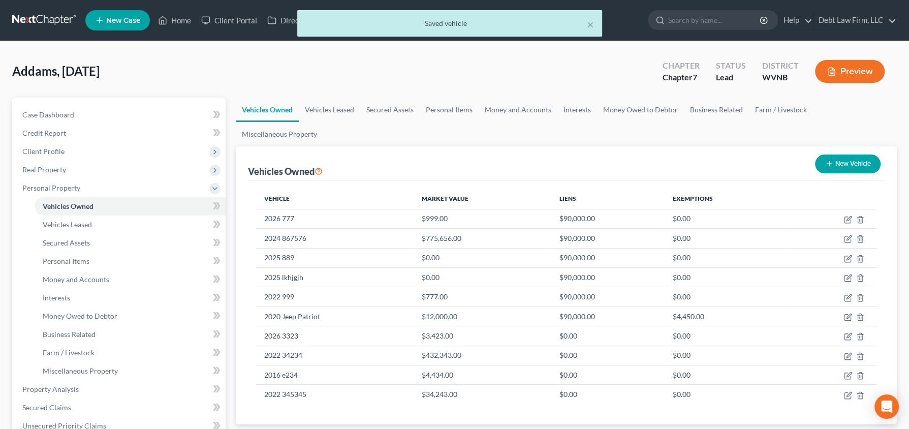
click at [851, 154] on button "New Vehicle" at bounding box center [848, 163] width 66 height 19
select select "0"
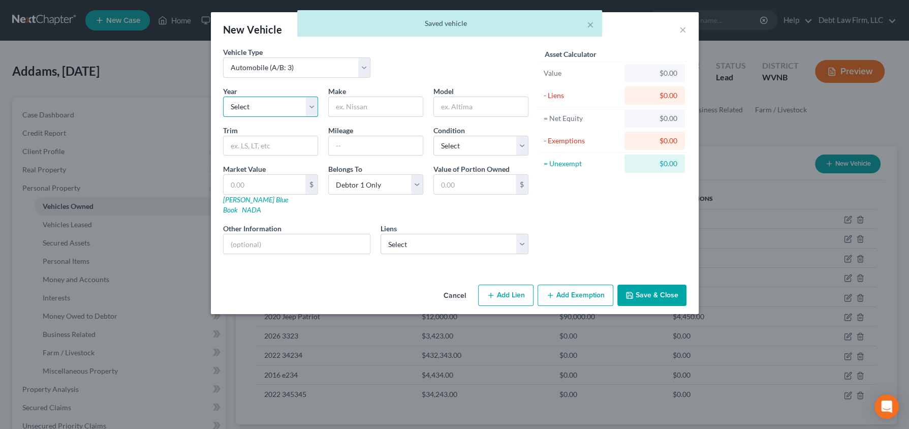
click at [263, 112] on select "Select 2026 2025 2024 2023 2022 2021 2020 2019 2018 2017 2016 2015 2014 2013 20…" at bounding box center [270, 107] width 95 height 20
select select "4"
click at [223, 97] on select "Select 2026 2025 2024 2023 2022 2021 2020 2019 2018 2017 2016 2015 2014 2013 20…" at bounding box center [270, 107] width 95 height 20
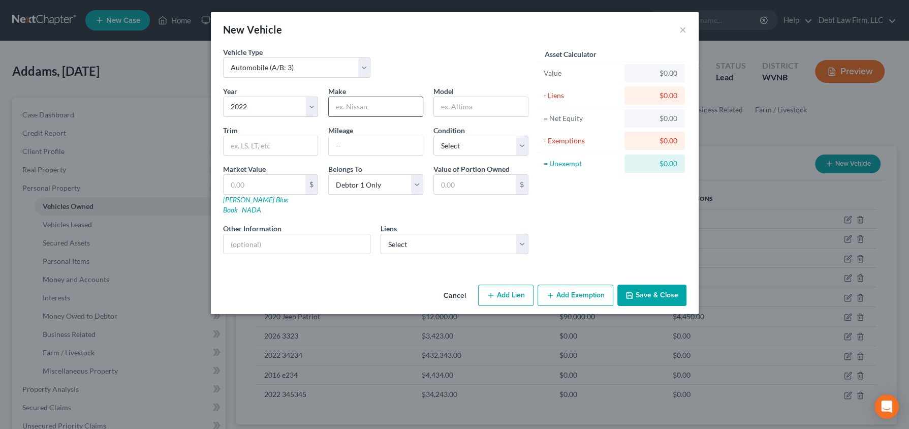
click at [382, 100] on input "text" at bounding box center [376, 106] width 94 height 19
type input "3425"
click at [259, 179] on input "text" at bounding box center [265, 184] width 82 height 19
type input "4"
type input "4.00"
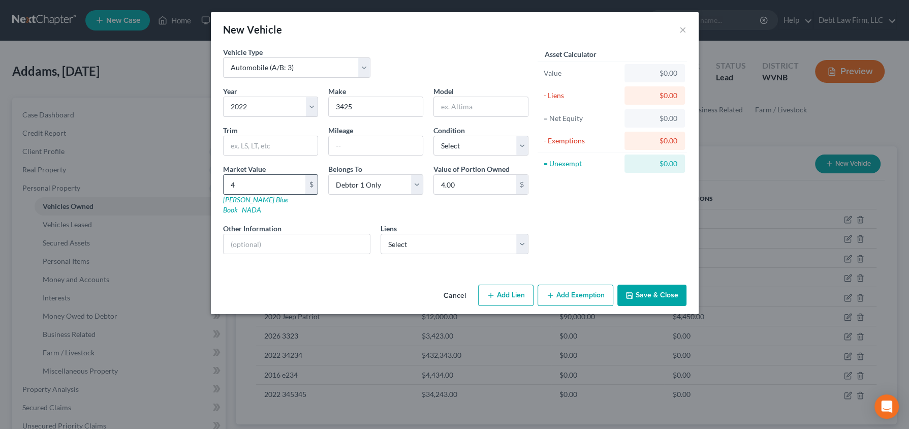
type input "42"
type input "42.00"
type input "4234"
type input "4,234.00"
type input "4,234"
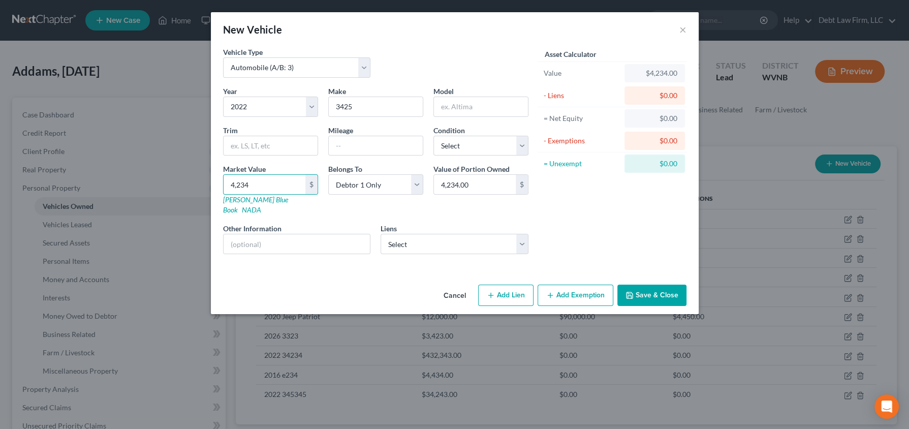
click at [672, 288] on button "Save & Close" at bounding box center [651, 295] width 69 height 21
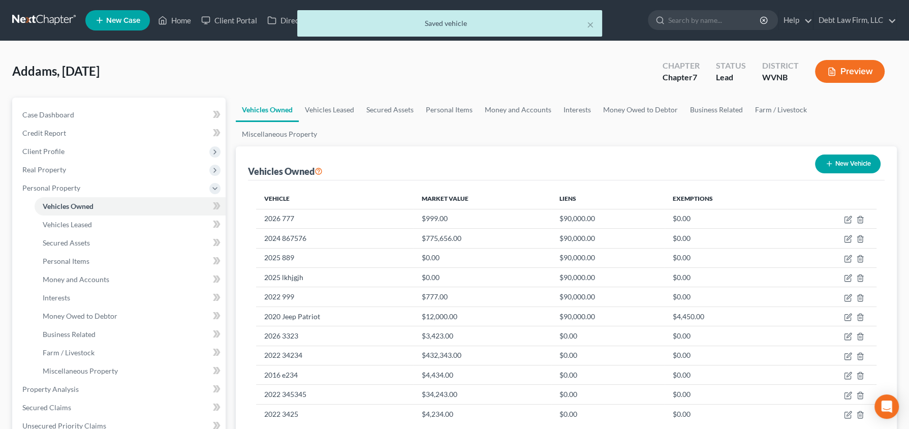
click at [847, 154] on button "New Vehicle" at bounding box center [848, 163] width 66 height 19
select select "0"
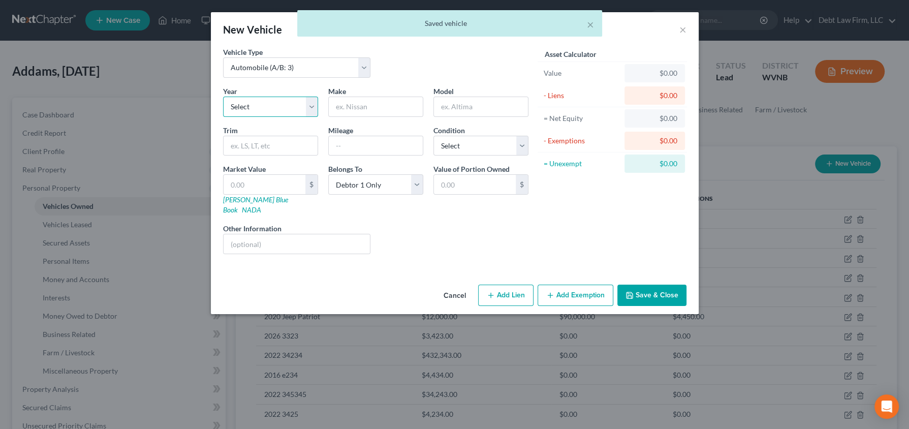
click at [279, 103] on select "Select 2026 2025 2024 2023 2022 2021 2020 2019 2018 2017 2016 2015 2014 2013 20…" at bounding box center [270, 107] width 95 height 20
select select "12"
click at [223, 97] on select "Select 2026 2025 2024 2023 2022 2021 2020 2019 2018 2017 2016 2015 2014 2013 20…" at bounding box center [270, 107] width 95 height 20
click at [366, 108] on input "text" at bounding box center [376, 106] width 94 height 19
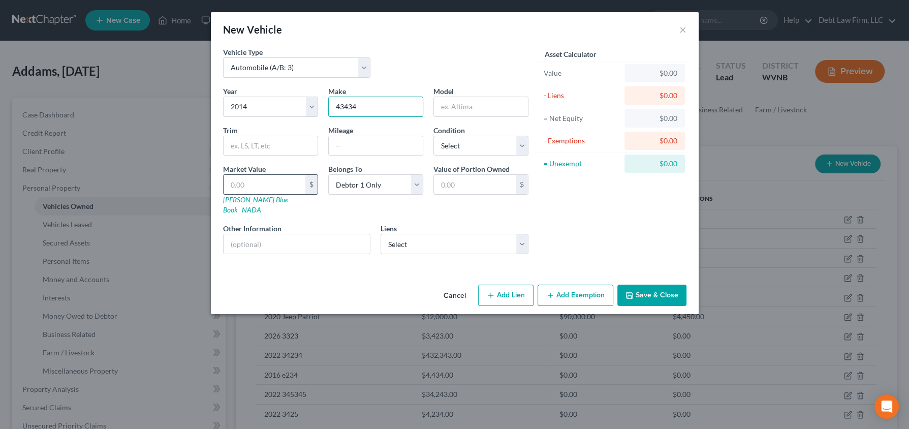
type input "43434"
click at [258, 184] on input "text" at bounding box center [265, 184] width 82 height 19
type input "4"
type input "4.00"
type input "43"
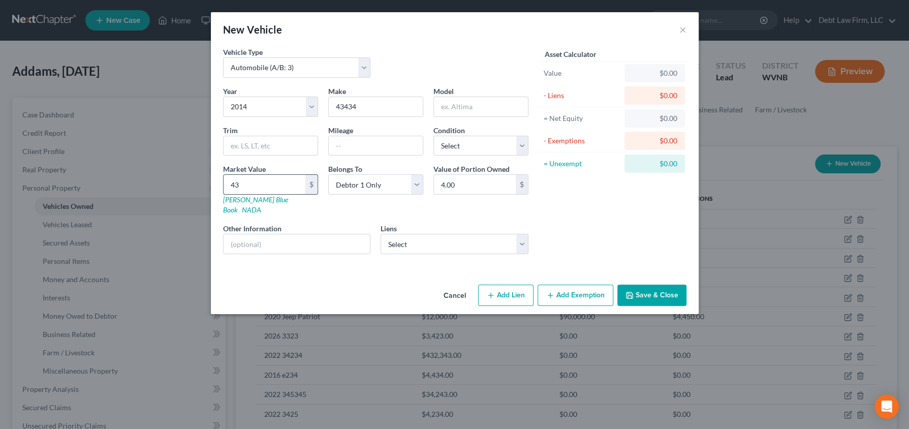
type input "43.00"
type input "432"
type input "432.00"
type input "43234"
type input "43,234.00"
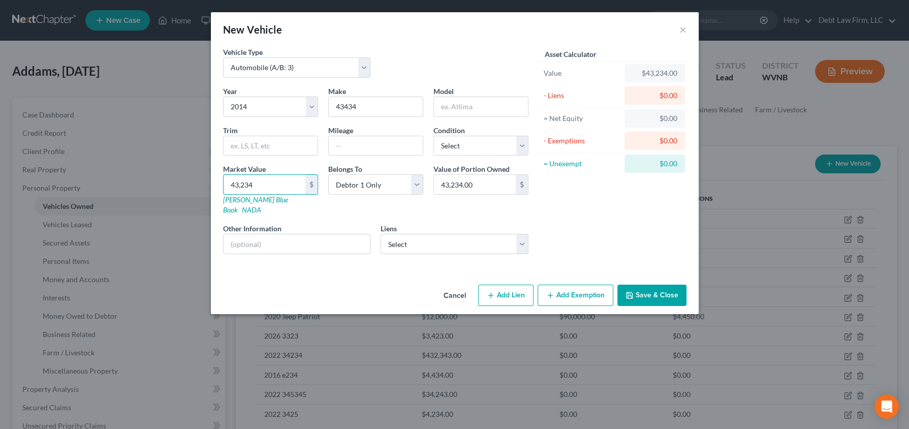
type input "43,234"
click at [628, 289] on button "Save & Close" at bounding box center [651, 295] width 69 height 21
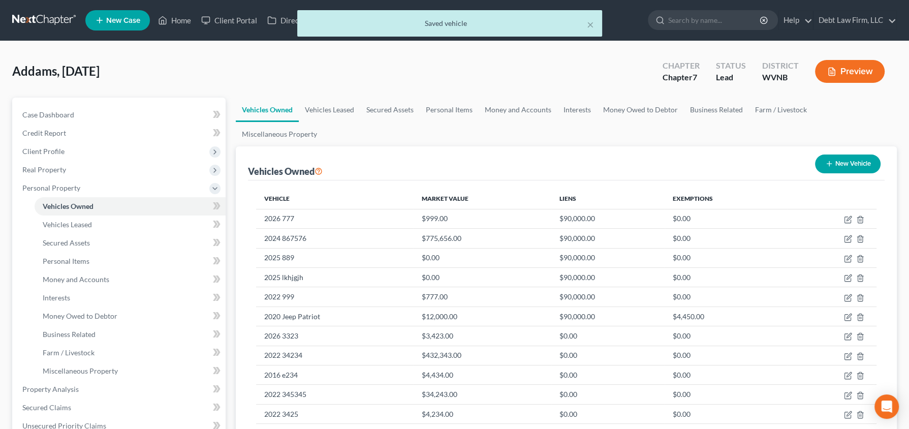
click at [838, 154] on button "New Vehicle" at bounding box center [848, 163] width 66 height 19
select select "0"
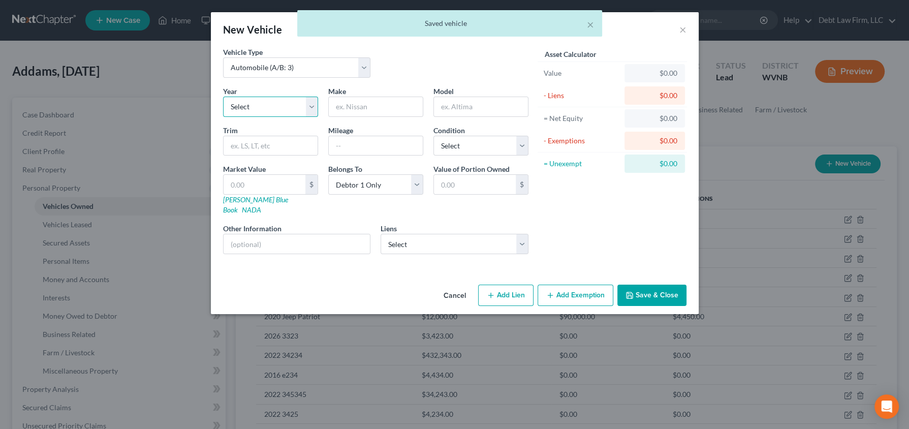
click at [263, 108] on select "Select 2026 2025 2024 2023 2022 2021 2020 2019 2018 2017 2016 2015 2014 2013 20…" at bounding box center [270, 107] width 95 height 20
select select "6"
click at [223, 97] on select "Select 2026 2025 2024 2023 2022 2021 2020 2019 2018 2017 2016 2015 2014 2013 20…" at bounding box center [270, 107] width 95 height 20
click at [252, 234] on input "text" at bounding box center [297, 243] width 147 height 19
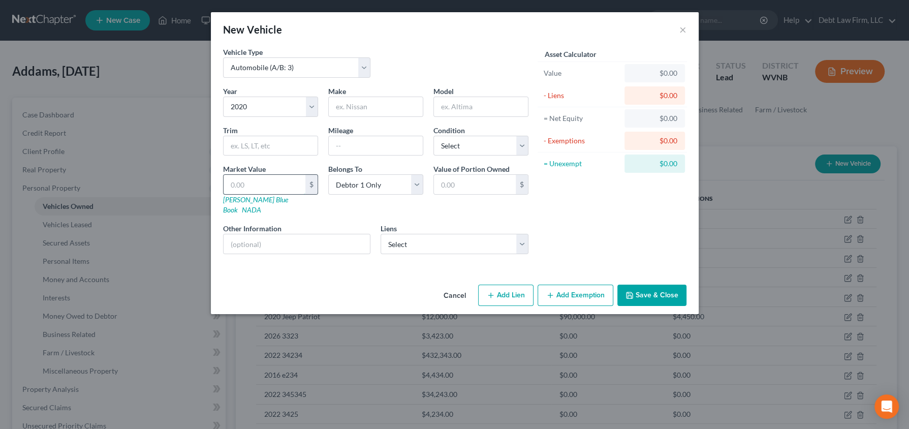
click at [252, 186] on input "text" at bounding box center [265, 184] width 82 height 19
type input "3"
type input "3.00"
type input "34"
type input "34.00"
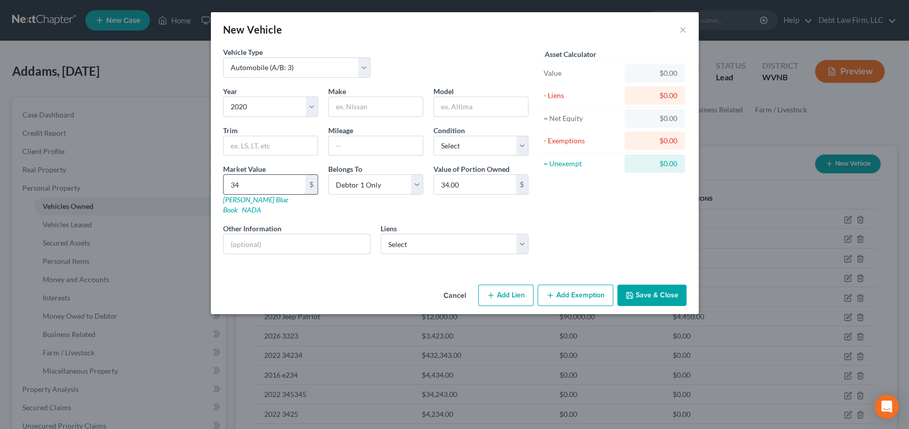
type input "345"
type input "345.00"
type input "3452"
type input "3,452.00"
type input "34,523"
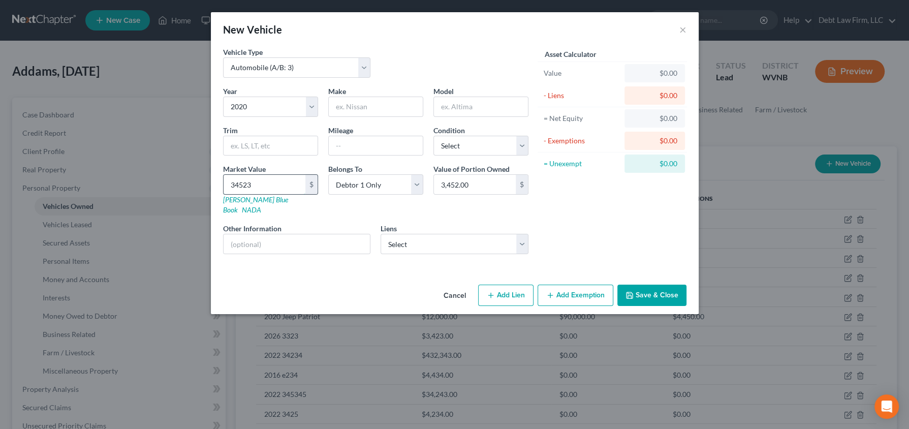
type input "34,523.00"
type input "34,5234"
type input "345,234.00"
type input "3,452,345"
type input "3,452,345.00"
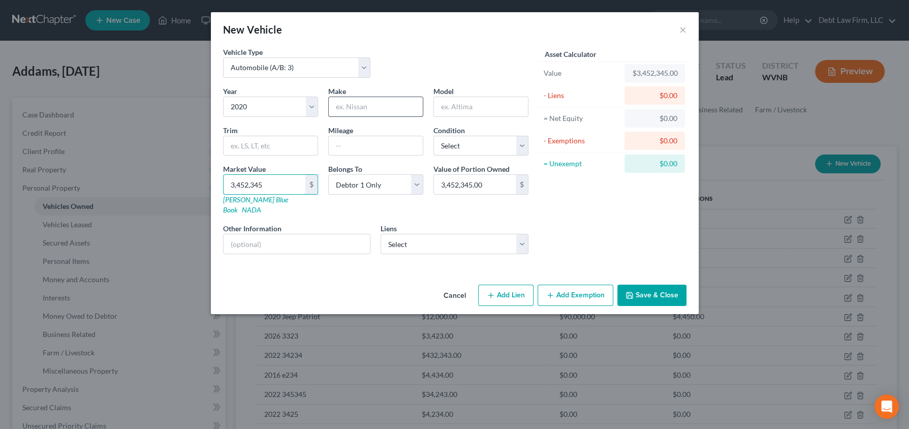
type input "3,452,345"
click at [400, 107] on input "text" at bounding box center [376, 106] width 94 height 19
type input "43425"
click at [655, 285] on button "Save & Close" at bounding box center [651, 295] width 69 height 21
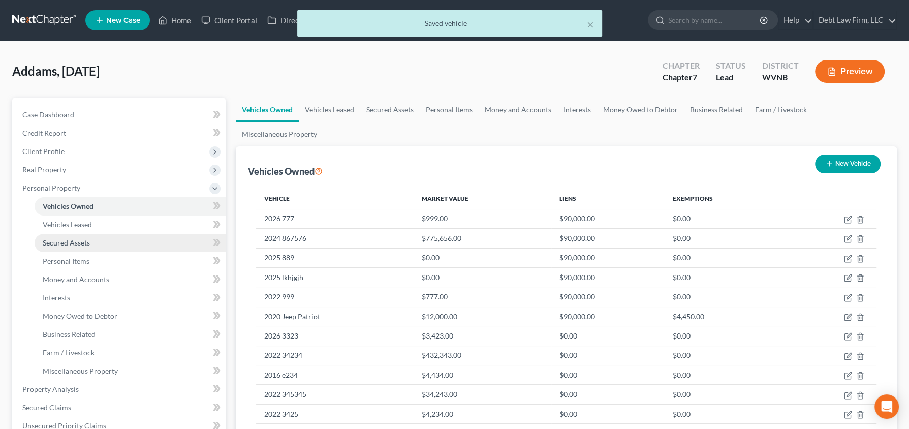
click at [81, 244] on span "Secured Assets" at bounding box center [66, 242] width 47 height 9
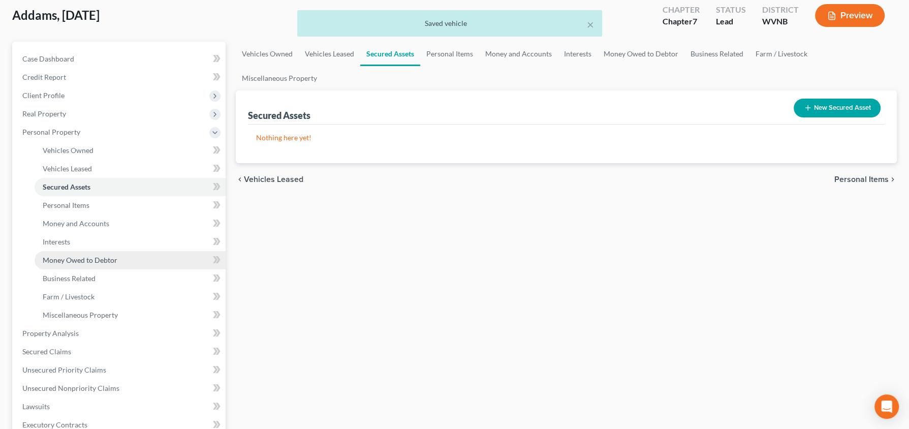
scroll to position [61, 0]
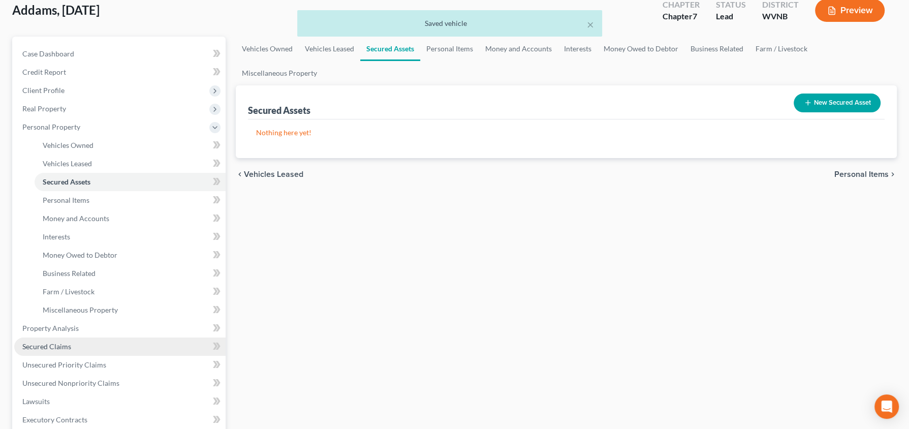
click at [51, 347] on span "Secured Claims" at bounding box center [46, 346] width 49 height 9
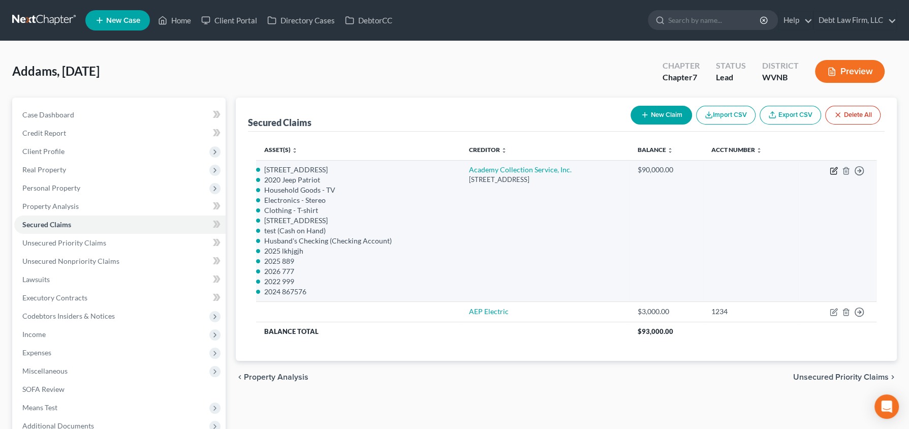
click at [834, 169] on icon "button" at bounding box center [834, 171] width 8 height 8
select select "1"
select select
select select "0"
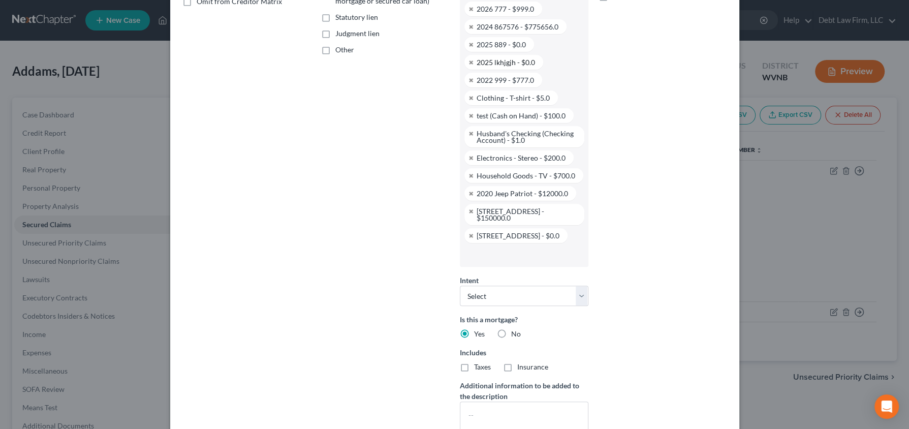
scroll to position [323, 0]
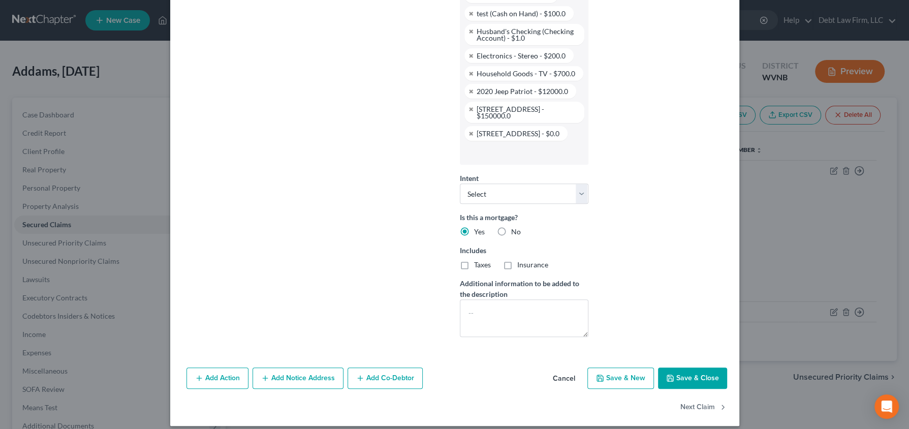
click at [509, 151] on input "text" at bounding box center [523, 152] width 114 height 15
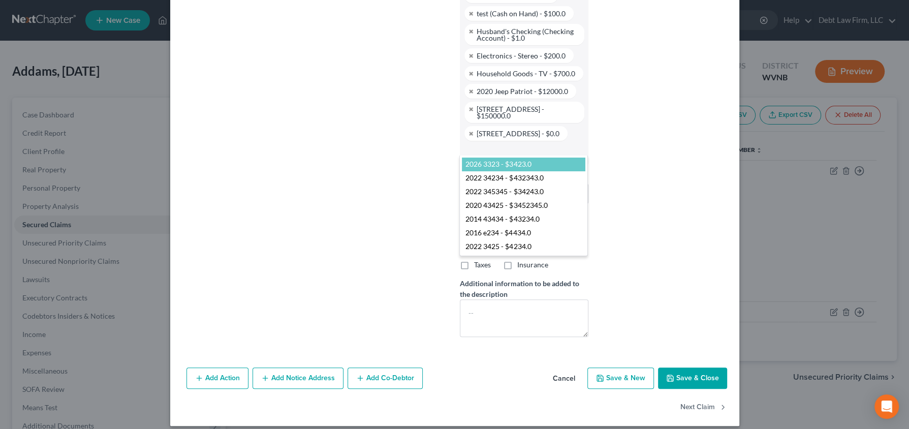
select select "2815784"
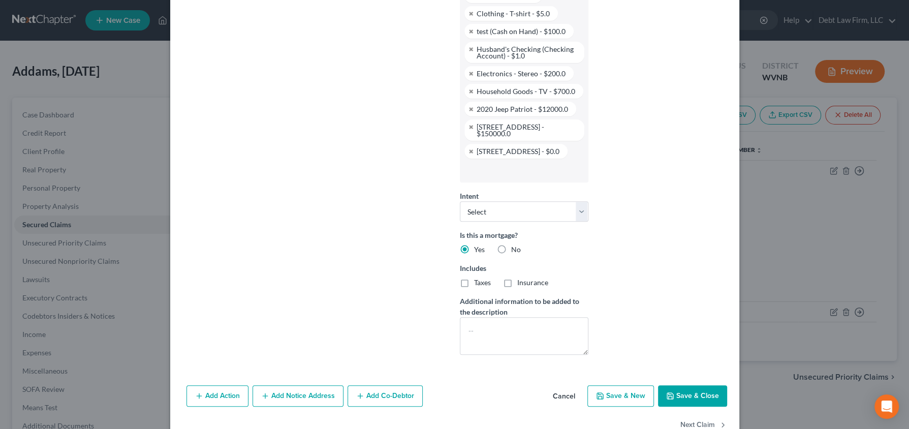
click at [506, 163] on input "text" at bounding box center [523, 170] width 114 height 15
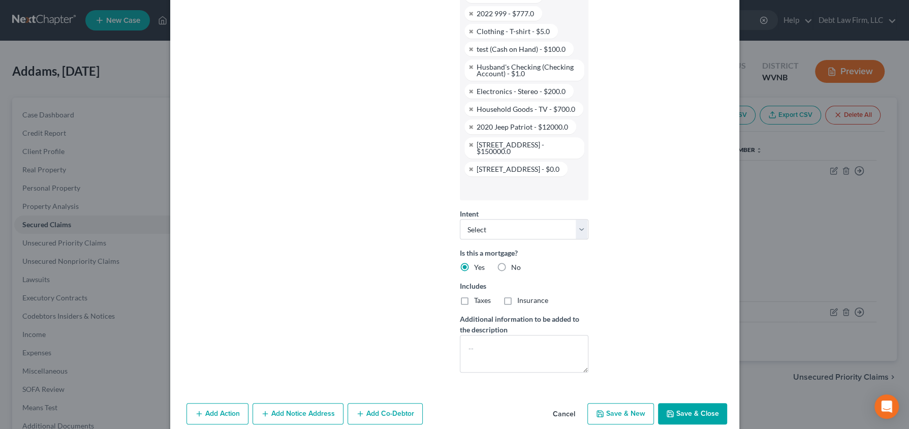
click at [500, 180] on input "text" at bounding box center [523, 187] width 114 height 15
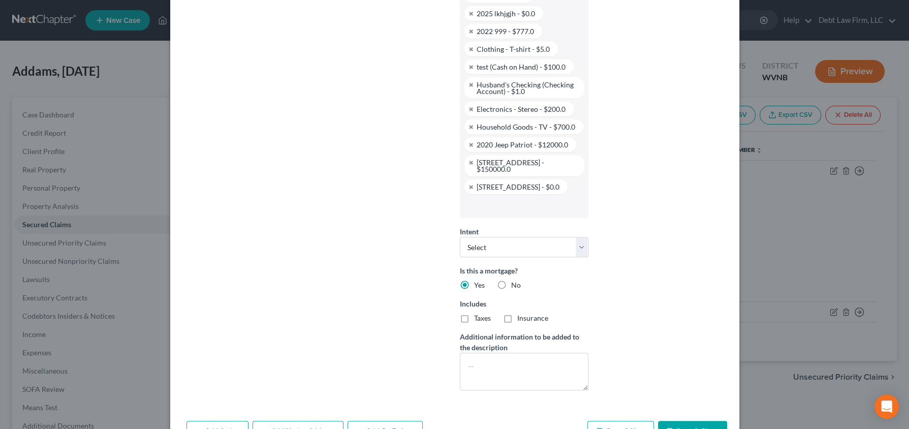
click at [496, 198] on input "text" at bounding box center [523, 205] width 114 height 15
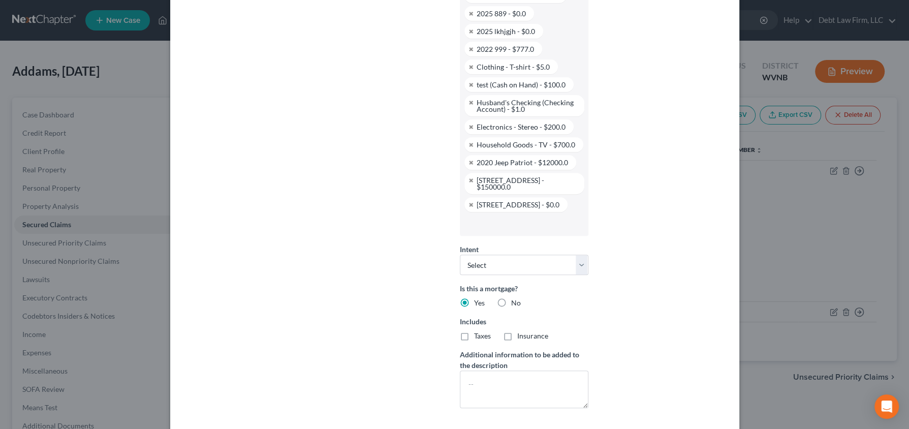
click at [496, 216] on input "text" at bounding box center [523, 223] width 114 height 15
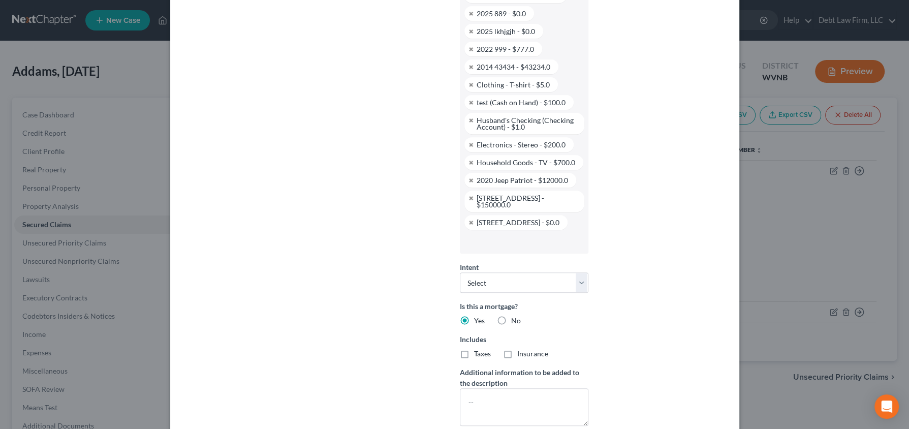
click at [494, 234] on input "text" at bounding box center [523, 241] width 114 height 15
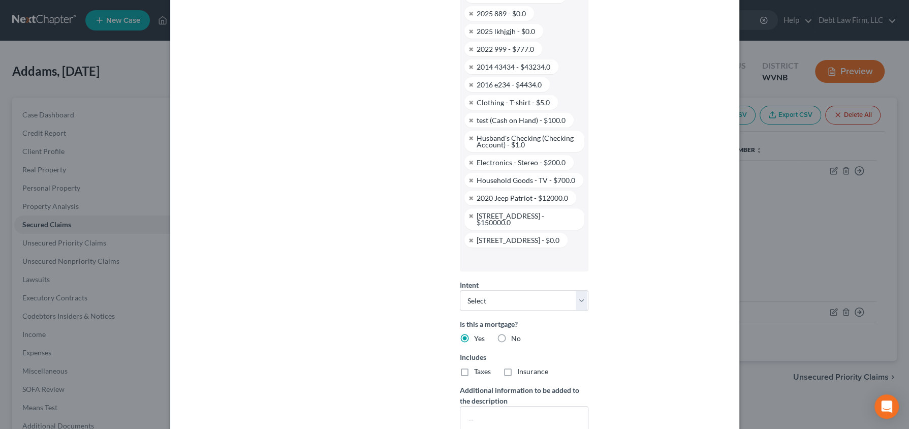
click at [490, 251] on input "text" at bounding box center [523, 258] width 114 height 15
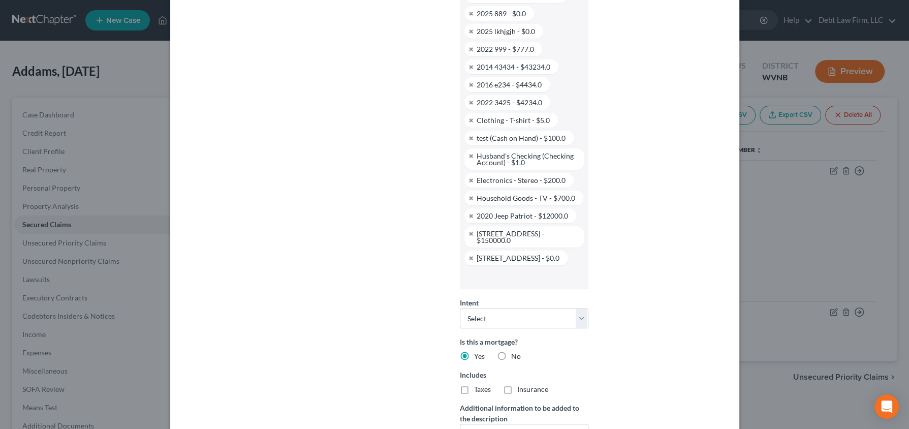
scroll to position [448, 0]
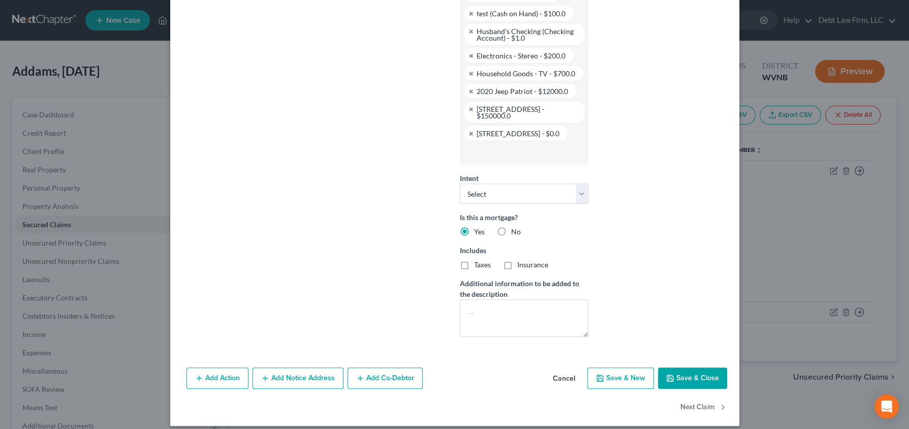
click at [693, 363] on div "Add Action Add Notice Address Add Co-Debtor Cancel Save & New Save & Close" at bounding box center [454, 380] width 569 height 34
click at [691, 367] on button "Save & Close" at bounding box center [692, 377] width 69 height 21
select select
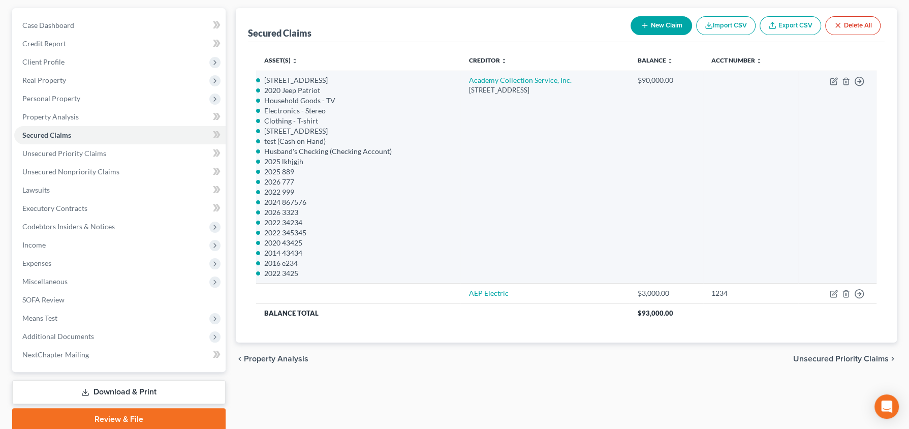
scroll to position [106, 0]
